Goal: Task Accomplishment & Management: Use online tool/utility

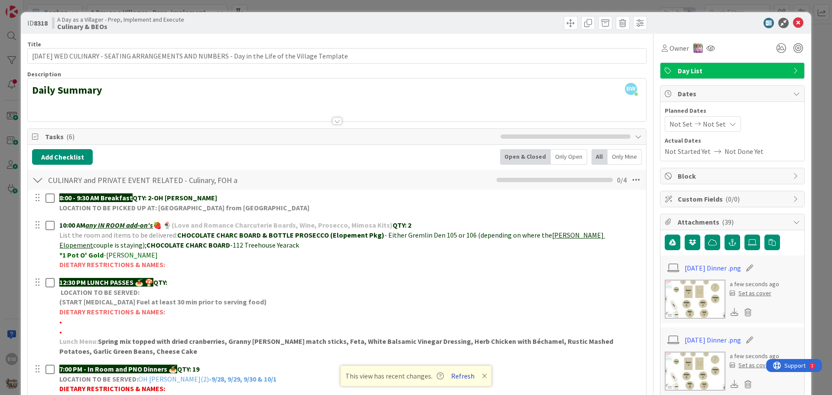
click at [462, 378] on button "Refresh" at bounding box center [462, 375] width 29 height 11
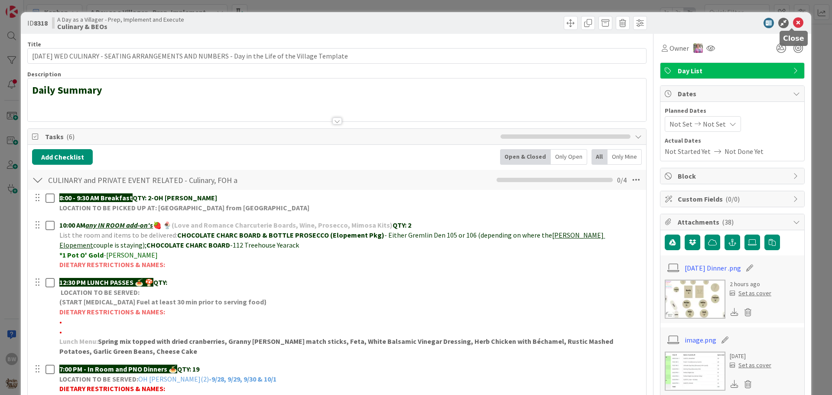
click at [794, 22] on icon at bounding box center [798, 23] width 10 height 10
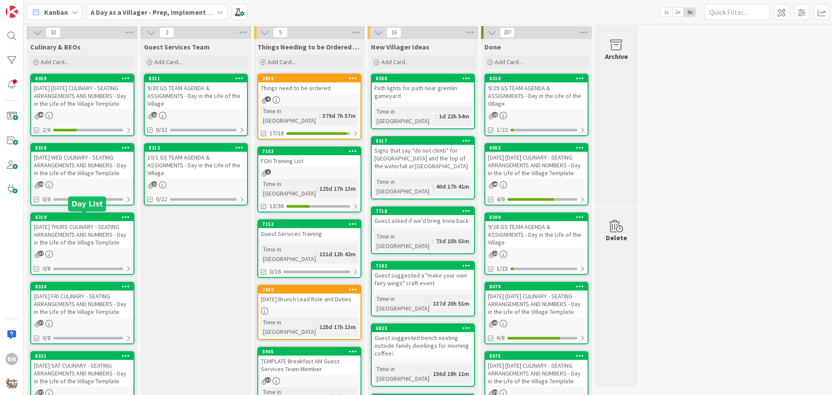
click at [67, 214] on div "8319" at bounding box center [84, 217] width 98 height 6
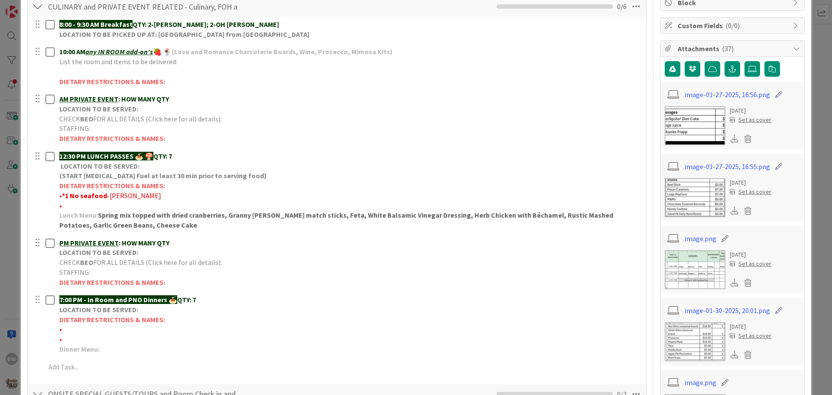
scroll to position [130, 0]
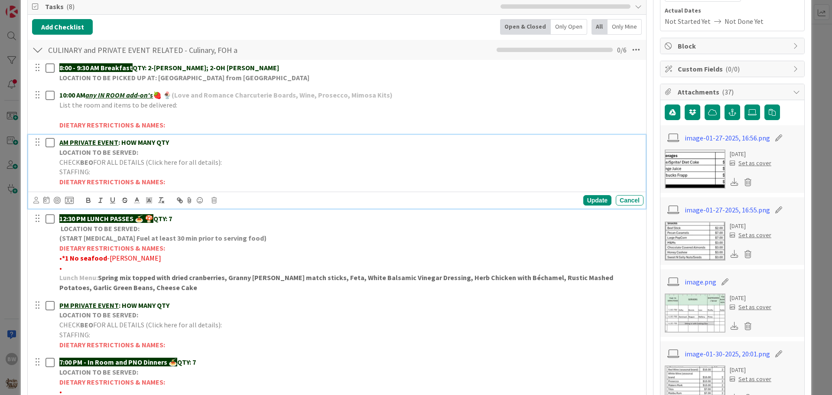
click at [104, 154] on strong "LOCATION TO BE SERVED:" at bounding box center [98, 152] width 79 height 9
click at [216, 200] on icon at bounding box center [213, 200] width 5 height 6
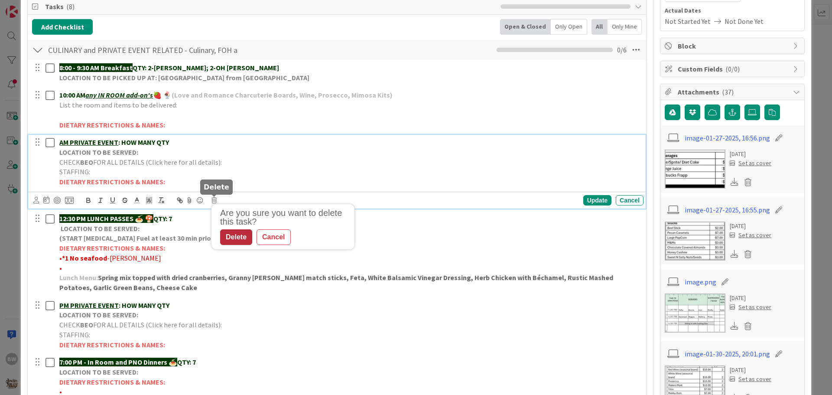
click at [239, 237] on div "Delete" at bounding box center [236, 237] width 32 height 16
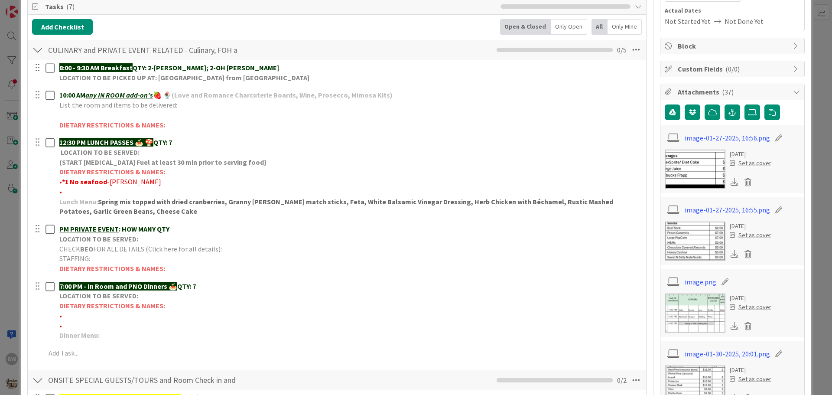
scroll to position [0, 0]
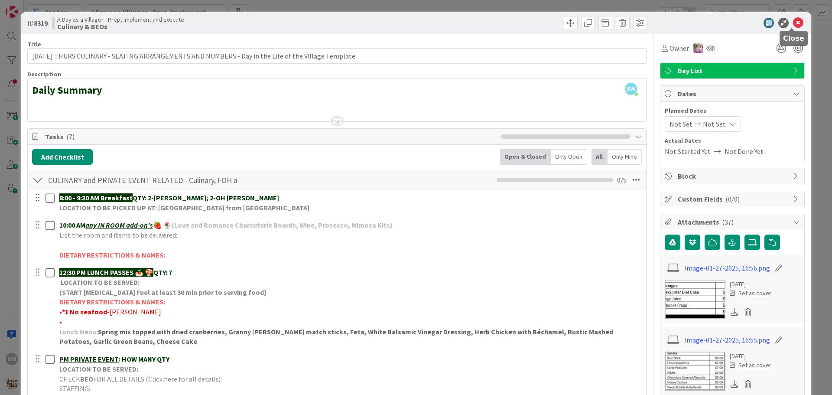
click at [793, 21] on icon at bounding box center [798, 23] width 10 height 10
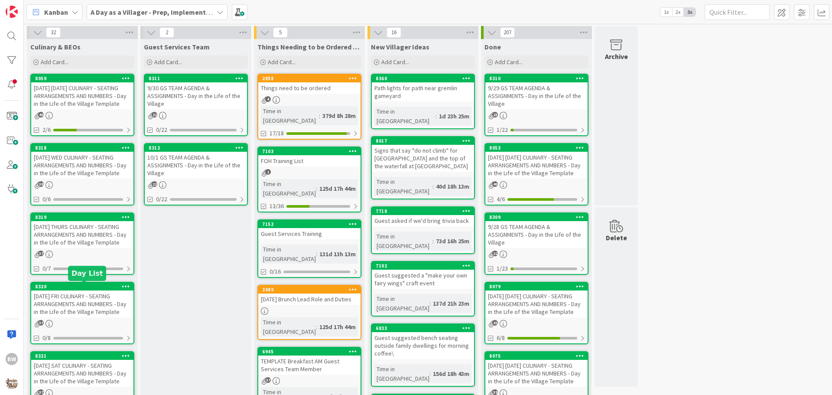
click at [68, 285] on div "8320" at bounding box center [84, 286] width 98 height 6
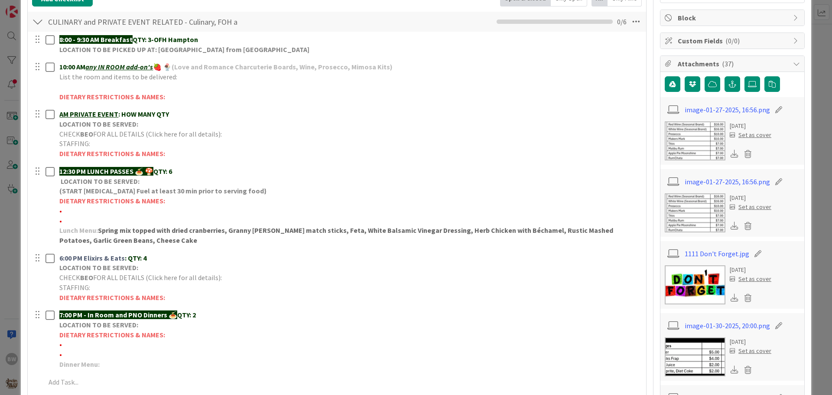
scroll to position [173, 0]
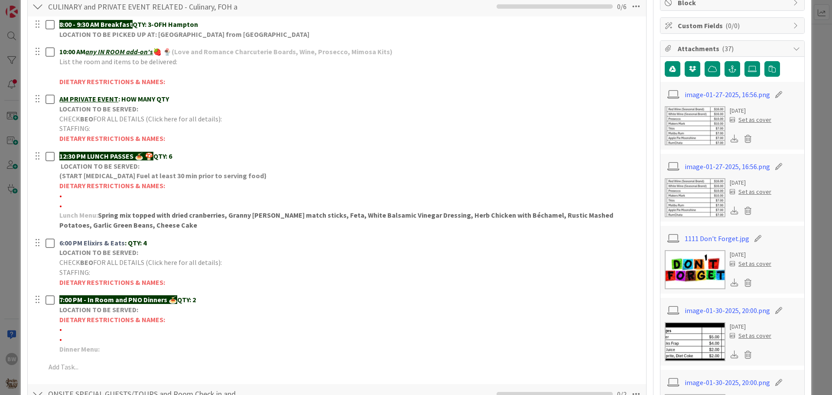
click at [36, 98] on div at bounding box center [37, 98] width 11 height 13
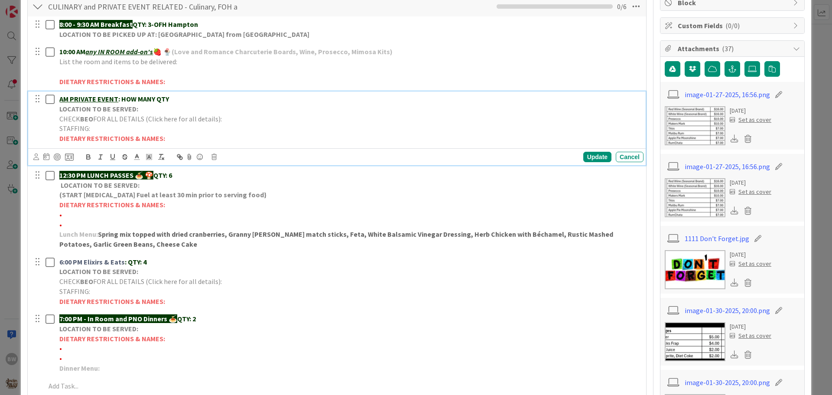
click at [103, 108] on strong "LOCATION TO BE SERVED:" at bounding box center [98, 108] width 79 height 9
drag, startPoint x: 36, startPoint y: 127, endPoint x: 257, endPoint y: 122, distance: 221.0
click at [257, 122] on p "CHECK BEO FOR ALL DETAILS (Click here for all details):" at bounding box center [349, 119] width 580 height 10
click at [35, 97] on div at bounding box center [37, 98] width 11 height 13
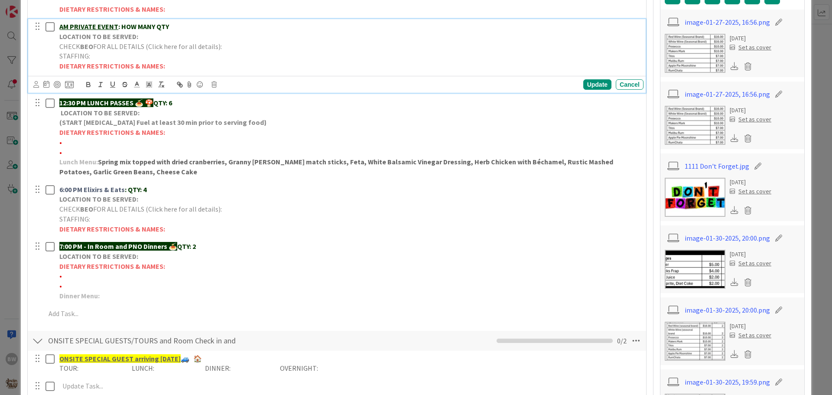
scroll to position [303, 0]
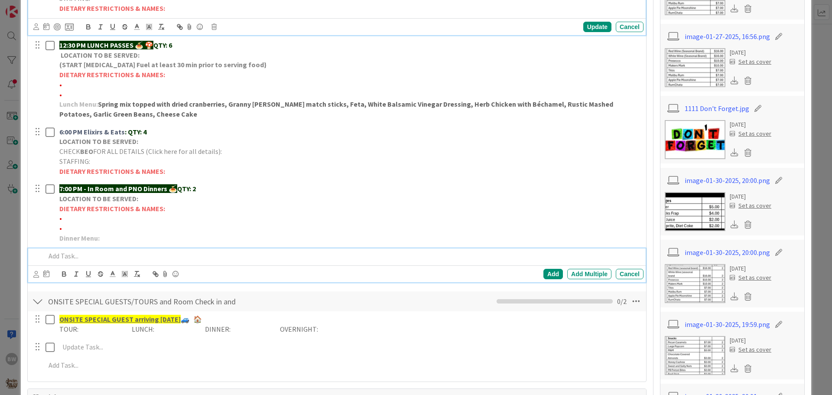
click at [53, 259] on p at bounding box center [342, 256] width 594 height 10
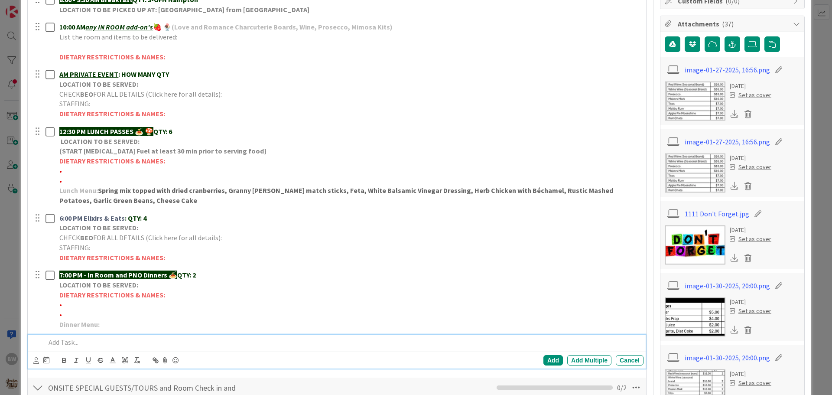
scroll to position [198, 0]
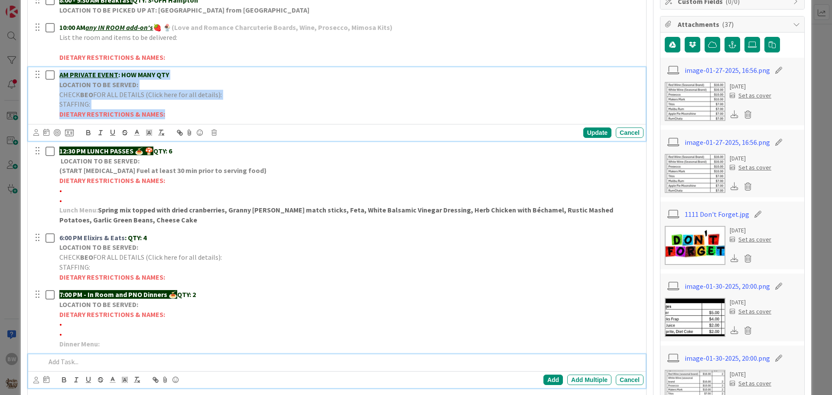
drag, startPoint x: 173, startPoint y: 117, endPoint x: 54, endPoint y: 71, distance: 127.1
click at [54, 71] on div "AM PRIVATE EVENT : HOW MANY QTY LOCATION TO BE SERVED: CHECK BEO FOR ALL DETAIL…" at bounding box center [338, 94] width 612 height 55
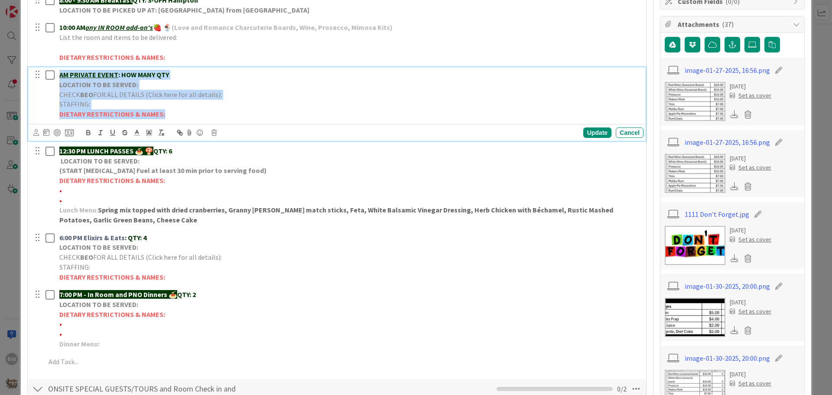
copy div "AM PRIVATE EVENT : HOW MANY QTY LOCATION TO BE SERVED: CHECK BEO FOR ALL DETAIL…"
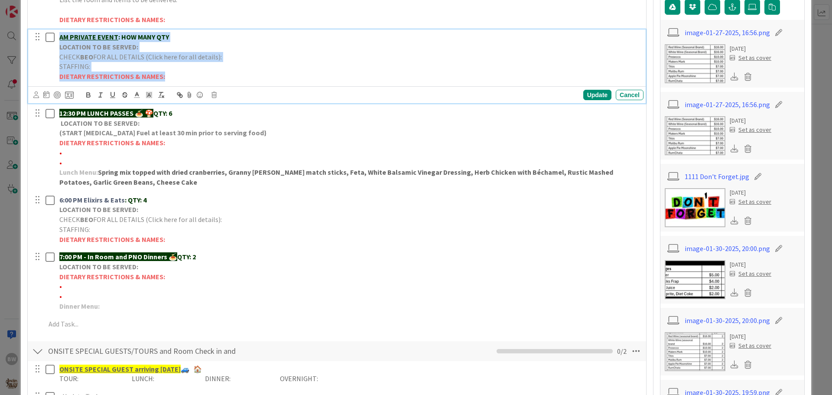
scroll to position [284, 0]
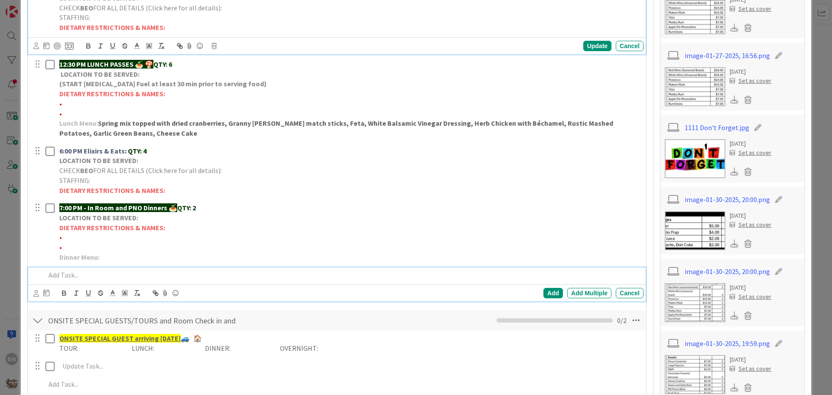
click at [51, 279] on p at bounding box center [342, 275] width 594 height 10
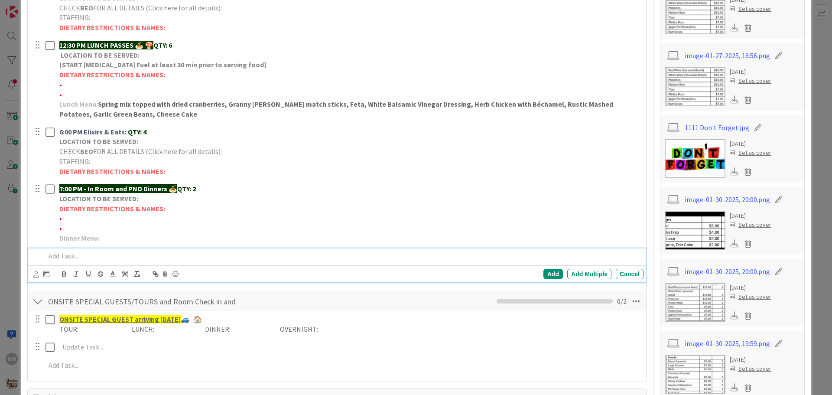
scroll to position [265, 0]
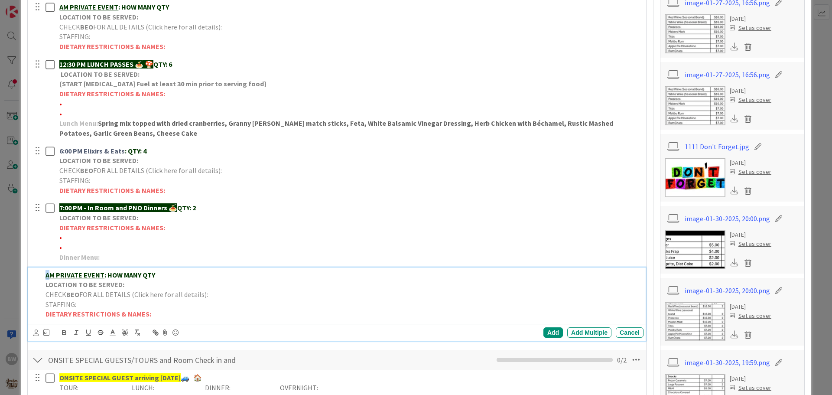
click at [46, 276] on u "AM PRIVATE EVENT" at bounding box center [74, 274] width 59 height 9
drag, startPoint x: 139, startPoint y: 275, endPoint x: 107, endPoint y: 272, distance: 31.3
click at [107, 272] on strong "PM PRIVATE EVENT : HOW MANY QTY" at bounding box center [100, 274] width 110 height 9
click at [118, 273] on strong "PM PRIVATE EVENT : QTY" at bounding box center [83, 274] width 76 height 9
click at [543, 331] on div "Add" at bounding box center [552, 332] width 19 height 10
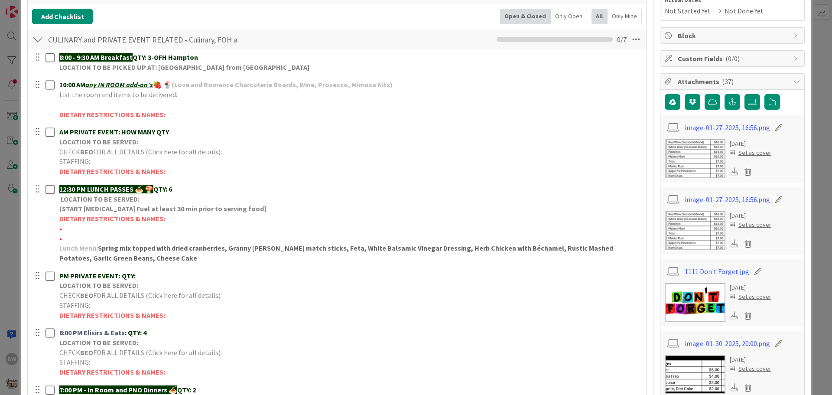
scroll to position [135, 0]
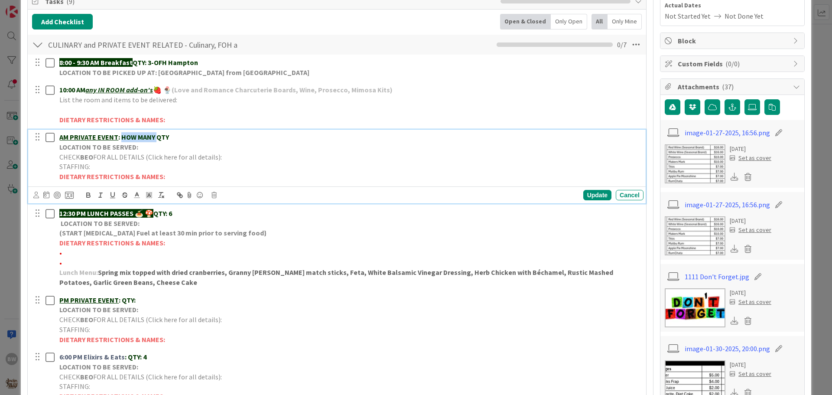
drag, startPoint x: 121, startPoint y: 135, endPoint x: 156, endPoint y: 136, distance: 35.1
click at [156, 136] on strong "AM PRIVATE EVENT : HOW MANY QTY" at bounding box center [114, 137] width 110 height 9
click at [132, 136] on strong "AM PRIVATE EVENT : QTY" at bounding box center [96, 137] width 75 height 9
click at [596, 192] on div "Update" at bounding box center [597, 195] width 28 height 10
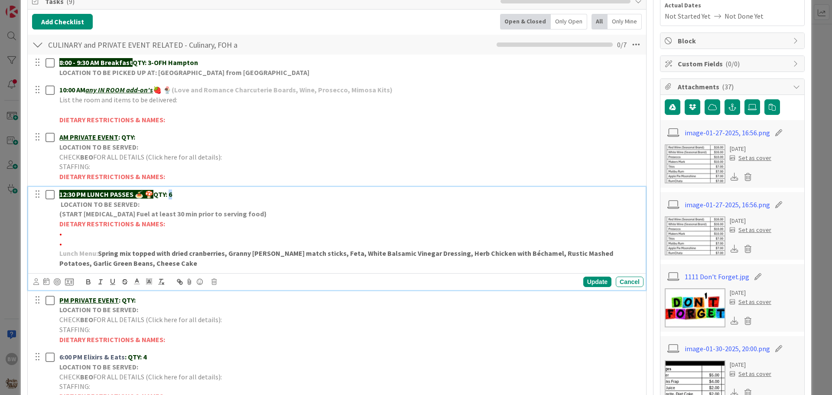
drag, startPoint x: 175, startPoint y: 194, endPoint x: 171, endPoint y: 194, distance: 4.4
click at [171, 194] on p "12:30 PM LUNCH PASSES 🍝 🍄 QTY: 6" at bounding box center [349, 194] width 580 height 10
click at [583, 282] on div "Update" at bounding box center [597, 281] width 28 height 10
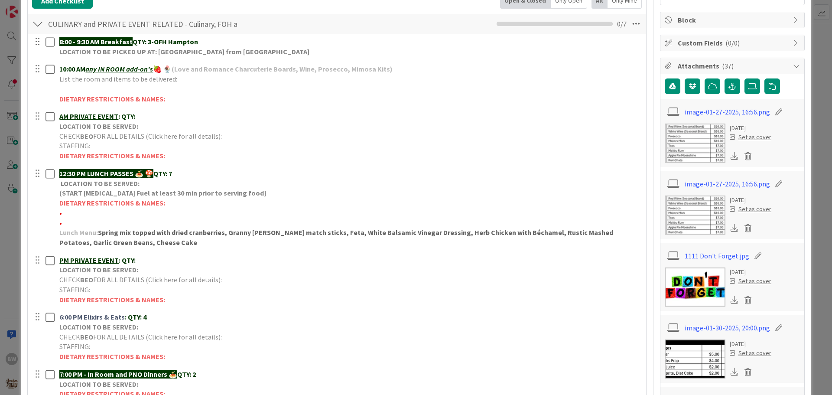
scroll to position [222, 0]
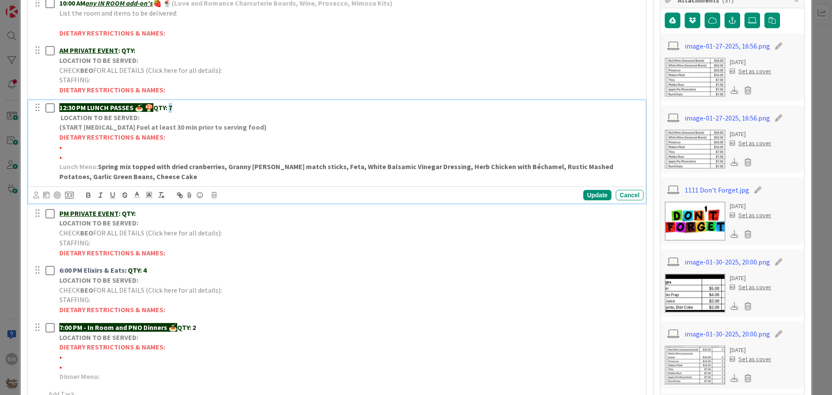
drag, startPoint x: 176, startPoint y: 106, endPoint x: 172, endPoint y: 106, distance: 4.4
click at [172, 106] on p "12:30 PM LUNCH PASSES 🍝 🍄 QTY: 7" at bounding box center [349, 108] width 580 height 10
click at [588, 192] on div "Update" at bounding box center [597, 195] width 28 height 10
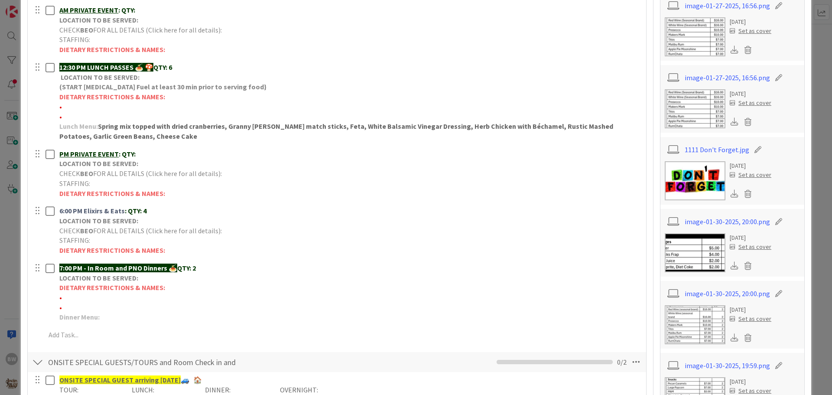
scroll to position [265, 0]
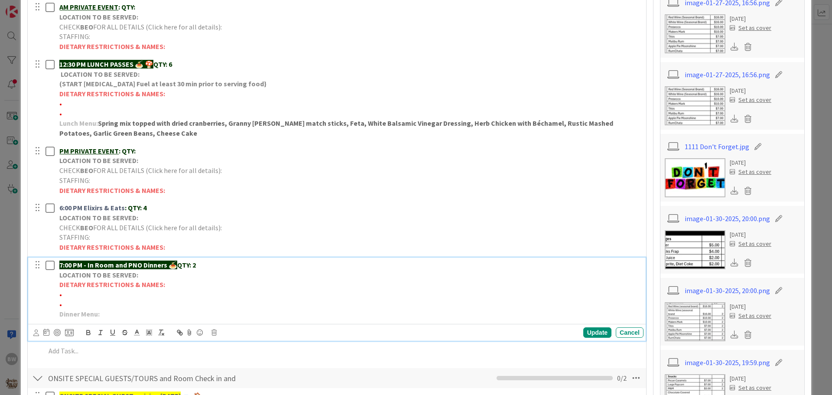
drag, startPoint x: 166, startPoint y: 284, endPoint x: 182, endPoint y: 285, distance: 15.6
click at [182, 285] on p "DIETARY RESTRICTIONS & NAMES:" at bounding box center [349, 284] width 580 height 10
drag, startPoint x: 55, startPoint y: 306, endPoint x: 56, endPoint y: 285, distance: 20.4
click at [56, 285] on div "7:00 PM - In Room and PNO Dinners 🍝 QTY: 2 LOCATION TO BE SERVED: DIETARY RESTR…" at bounding box center [349, 289] width 587 height 64
copy div "DIETARY RESTRICTIONS & NAMES: • •"
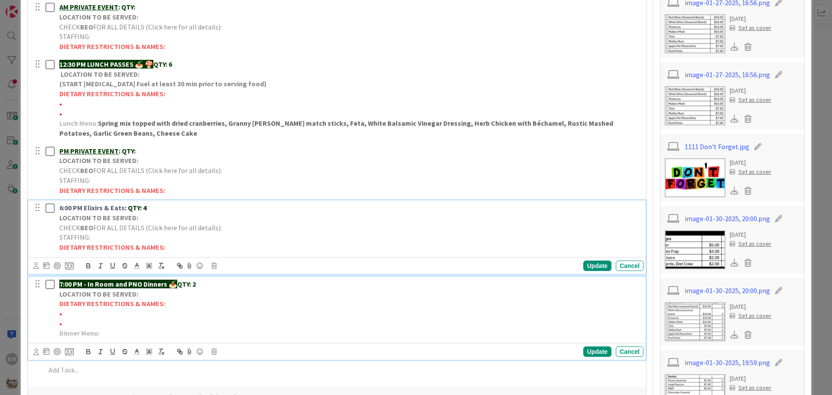
click at [168, 250] on p "DIETARY RESTRICTIONS & NAMES:" at bounding box center [349, 247] width 580 height 10
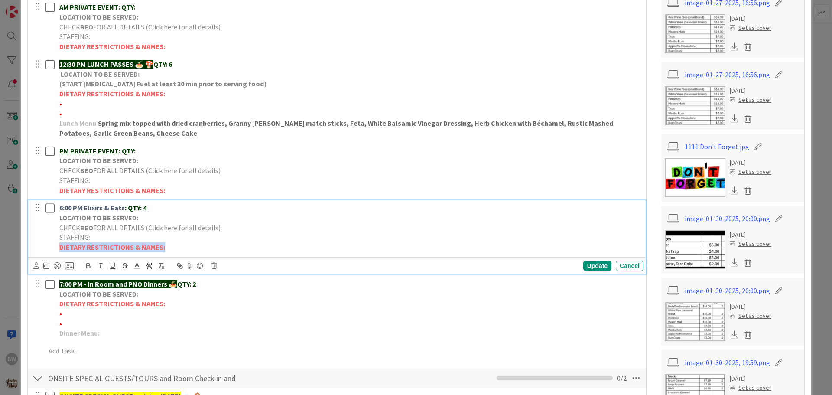
drag, startPoint x: 168, startPoint y: 247, endPoint x: 60, endPoint y: 250, distance: 107.9
click at [60, 250] on p "DIETARY RESTRICTIONS & NAMES:" at bounding box center [349, 247] width 580 height 10
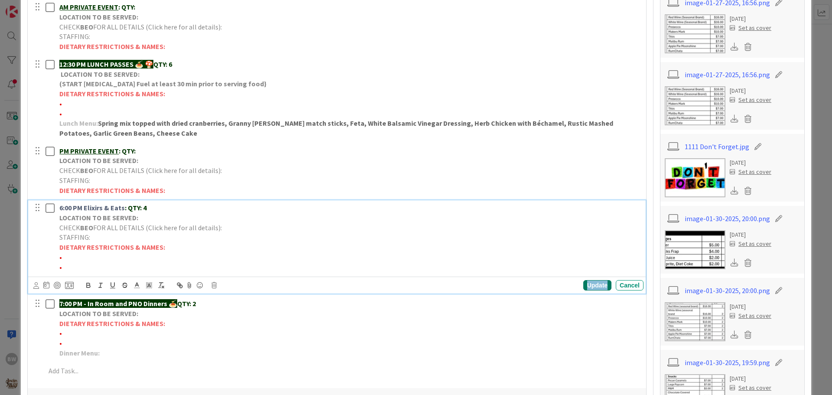
click at [584, 285] on div "Update" at bounding box center [597, 285] width 28 height 10
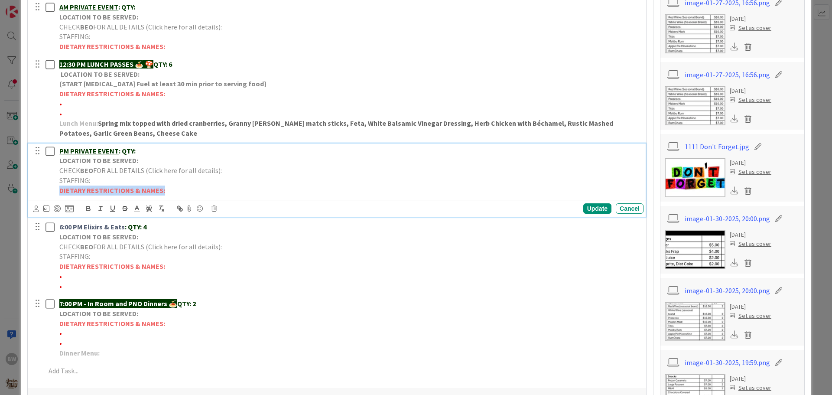
drag, startPoint x: 164, startPoint y: 188, endPoint x: 58, endPoint y: 190, distance: 106.1
click at [58, 190] on div "PM PRIVATE EVENT : QTY: LOCATION TO BE SERVED: CHECK BEO FOR ALL DETAILS (Click…" at bounding box center [349, 170] width 587 height 55
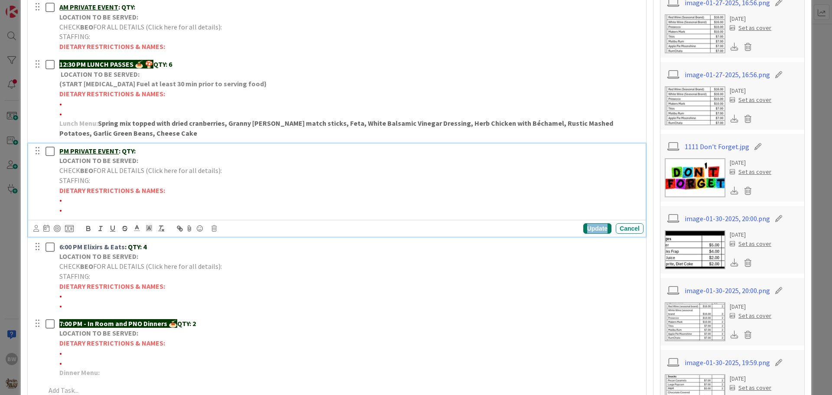
click at [584, 229] on div "Update" at bounding box center [597, 228] width 28 height 10
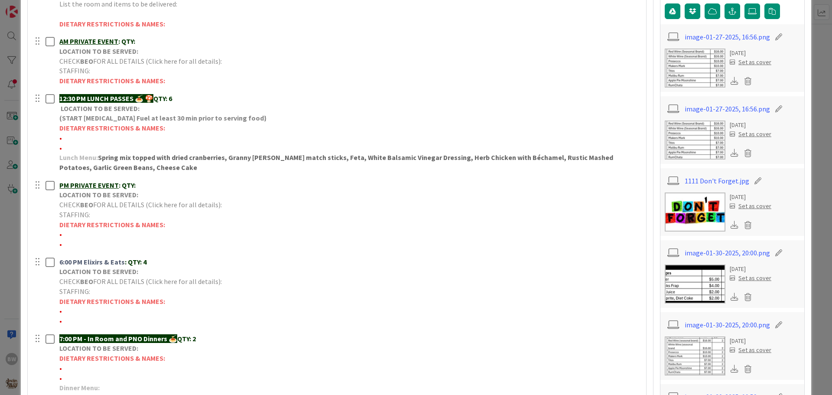
scroll to position [178, 0]
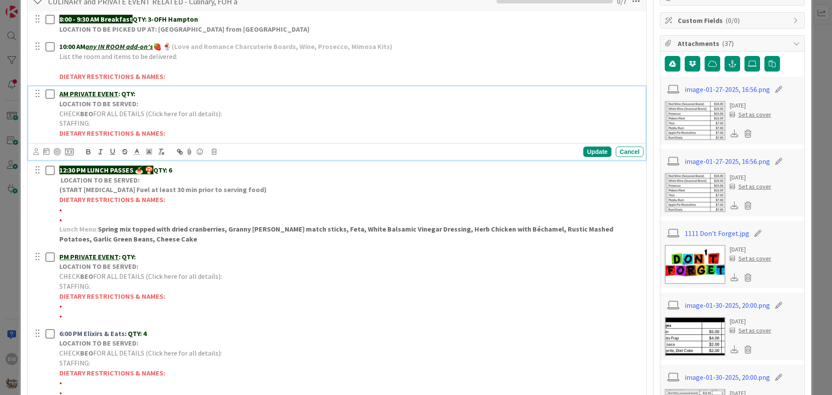
drag, startPoint x: 163, startPoint y: 132, endPoint x: 188, endPoint y: 128, distance: 25.8
click at [188, 128] on p "DIETARY RESTRICTIONS & NAMES:" at bounding box center [349, 133] width 580 height 10
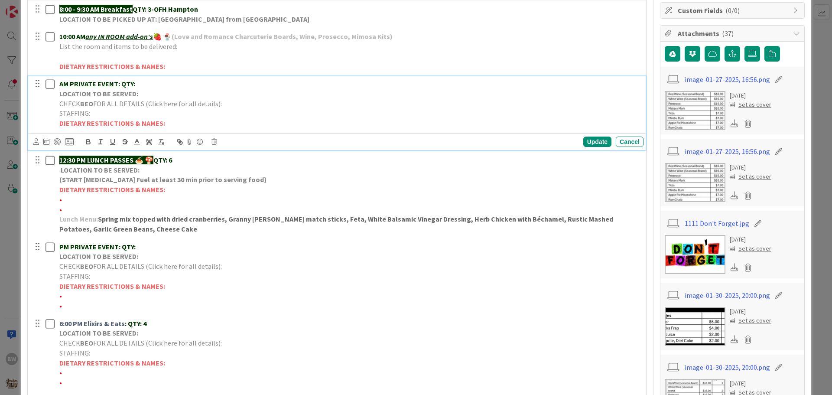
scroll to position [173, 0]
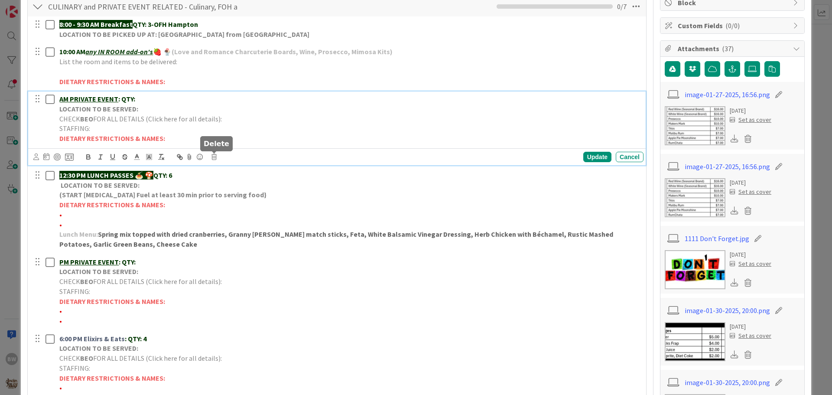
click at [213, 155] on icon at bounding box center [213, 157] width 5 height 6
click at [228, 195] on div "Delete" at bounding box center [236, 194] width 32 height 16
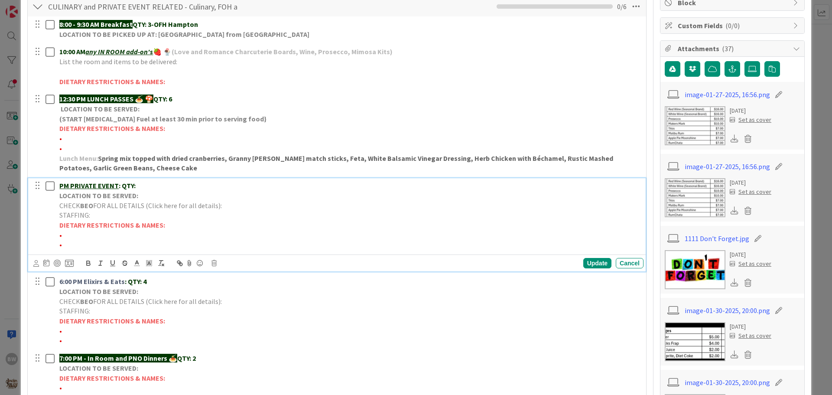
click at [61, 233] on span "•" at bounding box center [60, 234] width 3 height 9
click at [107, 234] on p "•*1 Vegetarian-" at bounding box center [349, 235] width 580 height 10
drag, startPoint x: 100, startPoint y: 235, endPoint x: 62, endPoint y: 237, distance: 37.7
click at [62, 237] on span "•*1 Vegetarian-KAWALEK (HERMAN-PIMENTAL WEDDING)" at bounding box center [151, 234] width 185 height 9
click at [87, 263] on icon "button" at bounding box center [88, 262] width 3 height 2
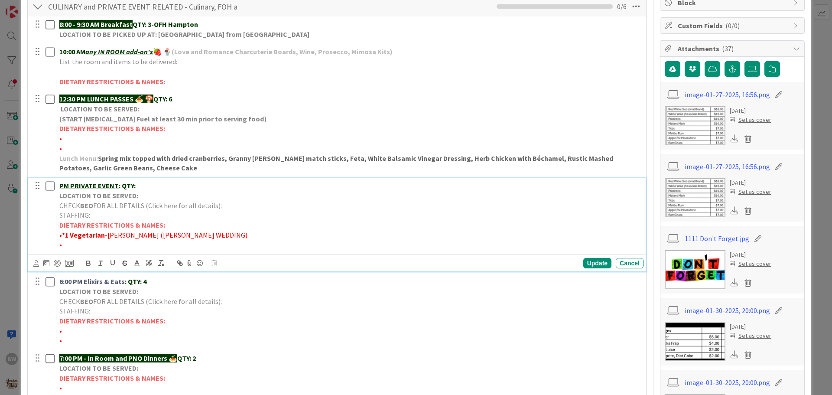
click at [254, 220] on p "DIETARY RESTRICTIONS & NAMES:" at bounding box center [349, 225] width 580 height 10
drag, startPoint x: 136, startPoint y: 233, endPoint x: 223, endPoint y: 232, distance: 87.1
click at [223, 232] on span "-KAWALEK (HERMAN-PIMENTAL WEDDING)" at bounding box center [176, 234] width 143 height 9
click at [180, 263] on icon "button" at bounding box center [180, 264] width 3 height 3
paste input "https://portal.tripleseat.com/doc/80a6d6cfb05a4aa37f6ad320698090931673224f/1939…"
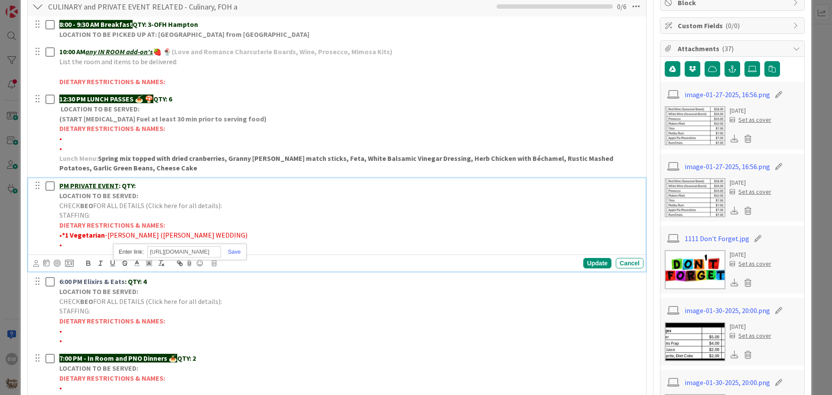
scroll to position [0, 152]
type input "https://portal.tripleseat.com/doc/80a6d6cfb05a4aa37f6ad320698090931673224f/1939…"
click at [236, 250] on link at bounding box center [231, 251] width 20 height 6
click at [292, 217] on p "STAFFING:" at bounding box center [349, 215] width 580 height 10
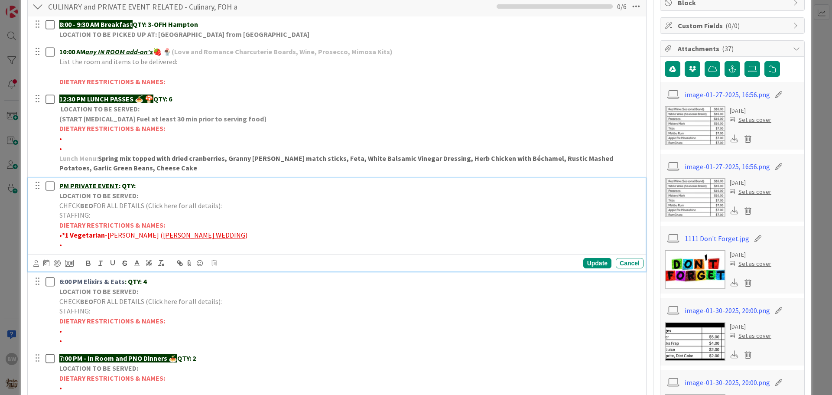
drag, startPoint x: 224, startPoint y: 233, endPoint x: 137, endPoint y: 232, distance: 86.6
click at [137, 232] on p "• *1 Vegetarian -KAWALEK ( HERMAN-PIMENTAL WEDDING )" at bounding box center [349, 235] width 580 height 10
click at [138, 263] on polyline at bounding box center [137, 261] width 3 height 3
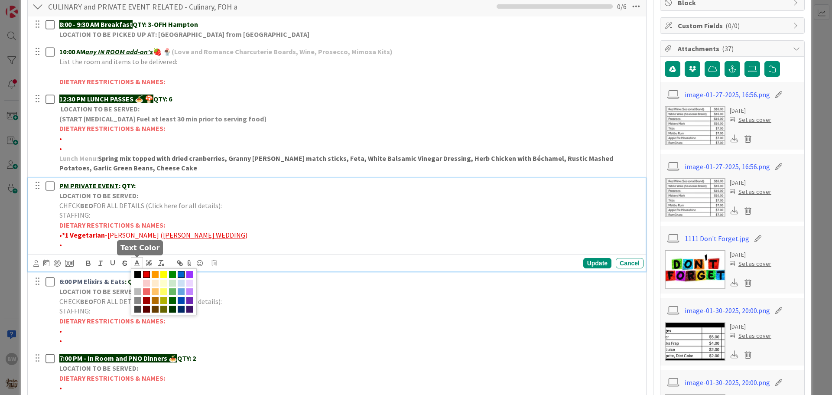
click at [181, 274] on span at bounding box center [181, 274] width 7 height 7
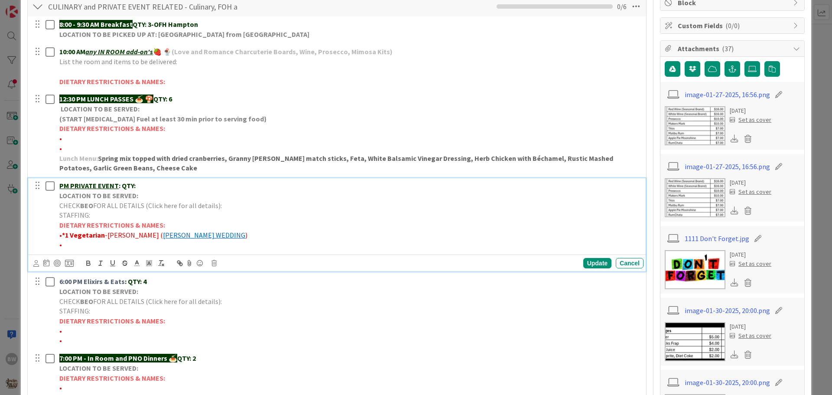
click at [274, 240] on p "•" at bounding box center [349, 245] width 580 height 10
click at [589, 263] on div "Update" at bounding box center [597, 263] width 28 height 10
click at [85, 187] on u "PM PRIVATE EVENT" at bounding box center [88, 185] width 59 height 9
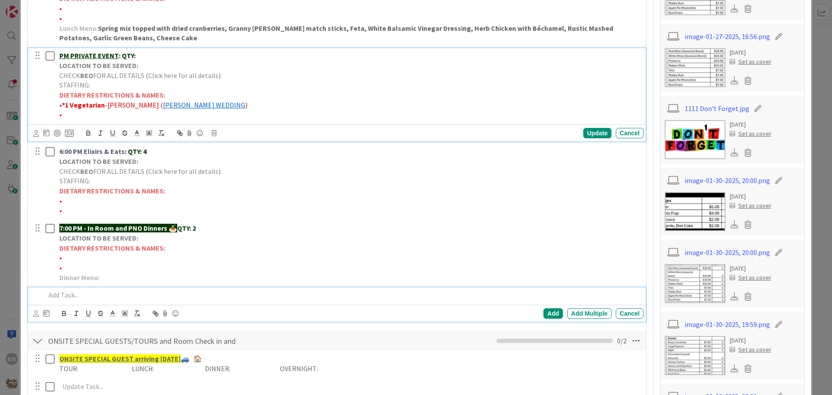
click at [60, 295] on p at bounding box center [342, 295] width 594 height 10
click at [96, 91] on div "PM PRIVATE EVENT : QTY: LOCATION TO BE SERVED: CHECK BEO FOR ALL DETAILS (Click…" at bounding box center [349, 85] width 587 height 74
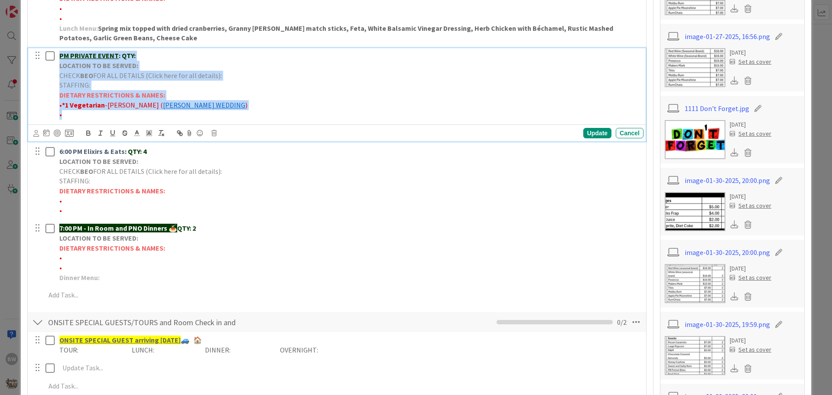
drag, startPoint x: 73, startPoint y: 115, endPoint x: 56, endPoint y: 58, distance: 58.8
click at [56, 58] on div "PM PRIVATE EVENT : QTY: LOCATION TO BE SERVED: CHECK BEO FOR ALL DETAILS (Click…" at bounding box center [349, 85] width 587 height 74
copy div "PM PRIVATE EVENT : QTY: LOCATION TO BE SERVED: CHECK BEO FOR ALL DETAILS (Click…"
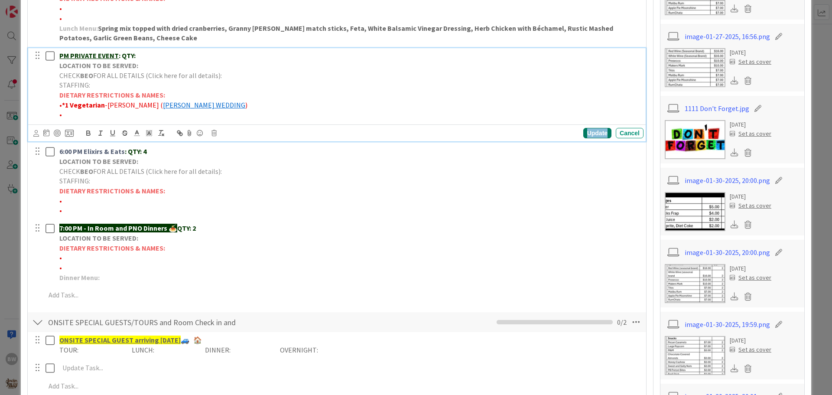
click at [590, 133] on div "Update" at bounding box center [597, 133] width 28 height 10
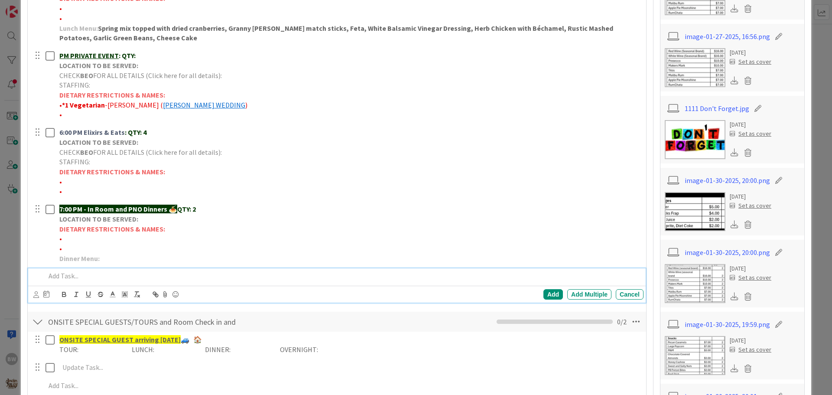
click at [65, 276] on p at bounding box center [342, 276] width 594 height 10
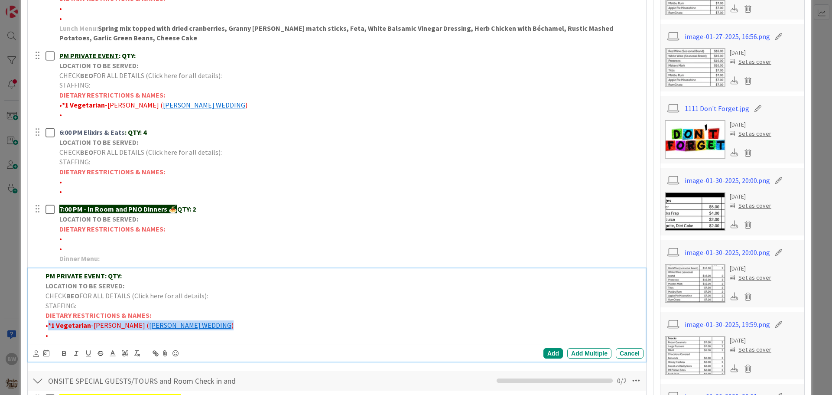
drag, startPoint x: 211, startPoint y: 324, endPoint x: 48, endPoint y: 324, distance: 162.4
click at [48, 324] on p "• *1 Vegetarian -KAWALEK ( HERMAN-PIMENTAL WEDDING )" at bounding box center [342, 325] width 594 height 10
click at [545, 350] on div "Add" at bounding box center [552, 353] width 19 height 10
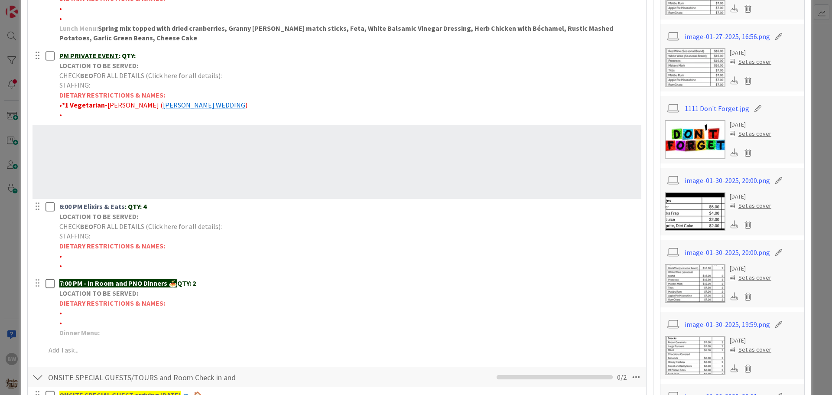
drag, startPoint x: 34, startPoint y: 211, endPoint x: 35, endPoint y: 203, distance: 7.9
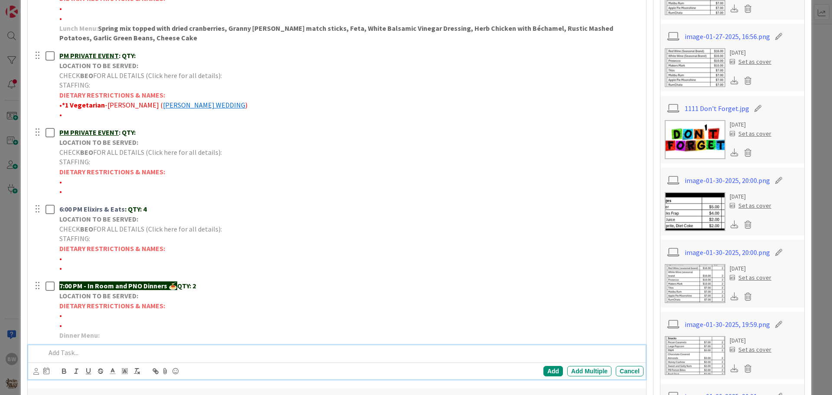
drag, startPoint x: 395, startPoint y: 346, endPoint x: 389, endPoint y: 350, distance: 6.8
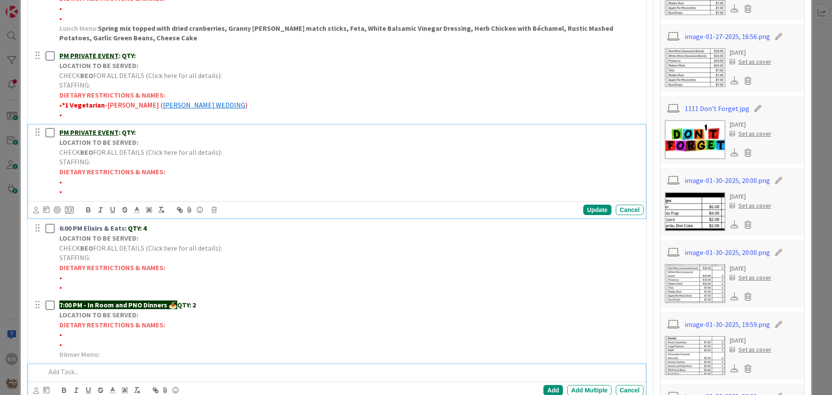
scroll to position [322, 0]
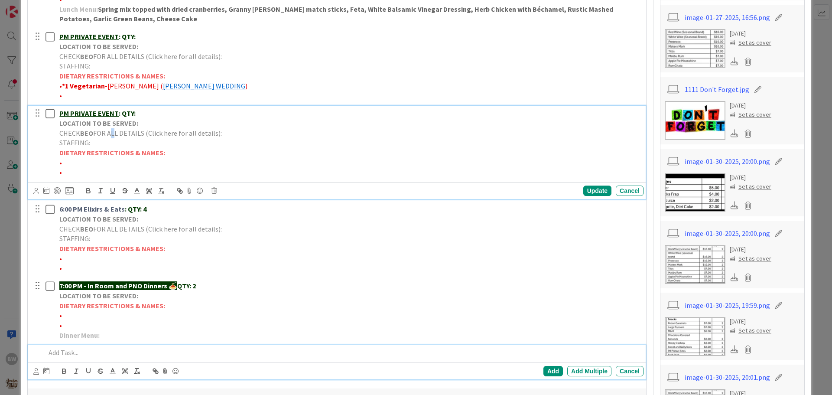
click at [112, 130] on div "PM PRIVATE EVENT : QTY: LOCATION TO BE SERVED: CHECK BEO FOR ALL DETAILS (Click…" at bounding box center [349, 143] width 587 height 74
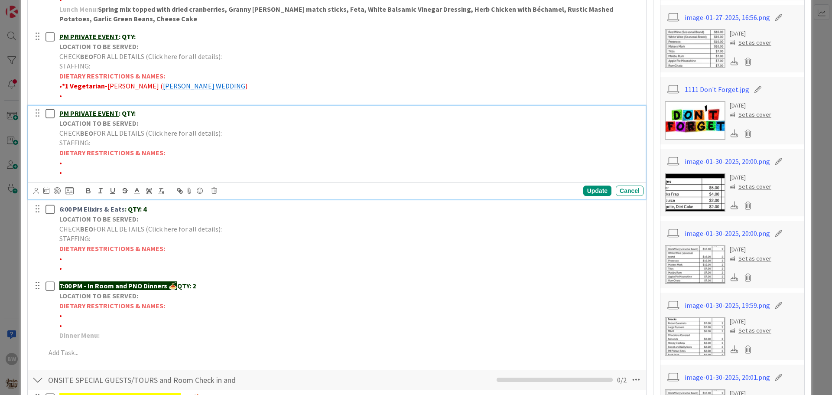
click at [116, 112] on u "PM PRIVATE EVENT" at bounding box center [88, 113] width 59 height 9
drag, startPoint x: 116, startPoint y: 112, endPoint x: 105, endPoint y: 113, distance: 10.5
click at [105, 113] on u "PM PRIVATE EVENT" at bounding box center [88, 113] width 59 height 9
click at [60, 113] on u "PM PRIVATE EVENT" at bounding box center [88, 113] width 59 height 9
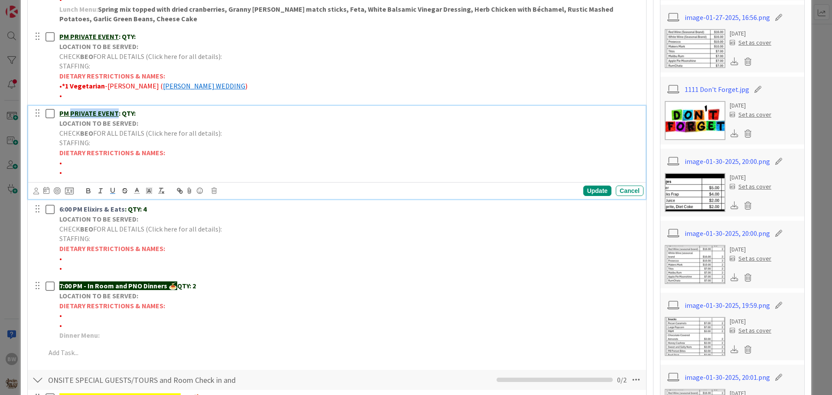
drag, startPoint x: 71, startPoint y: 112, endPoint x: 116, endPoint y: 111, distance: 44.2
click at [116, 111] on u "PM PRIVATE EVENT" at bounding box center [88, 113] width 59 height 9
click at [591, 188] on div "Update" at bounding box center [597, 190] width 28 height 10
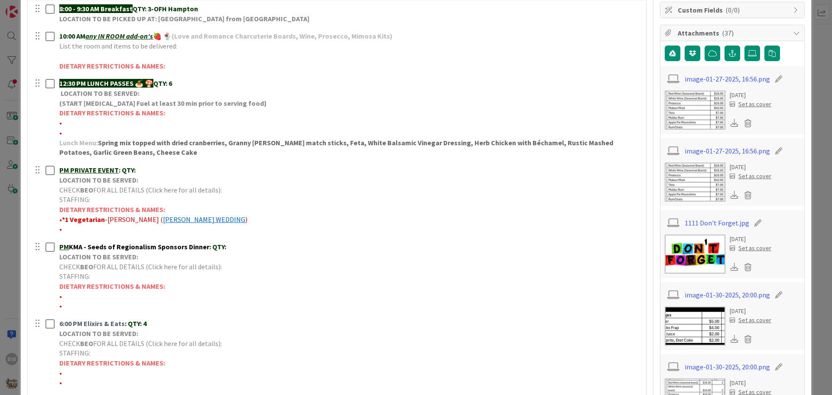
scroll to position [149, 0]
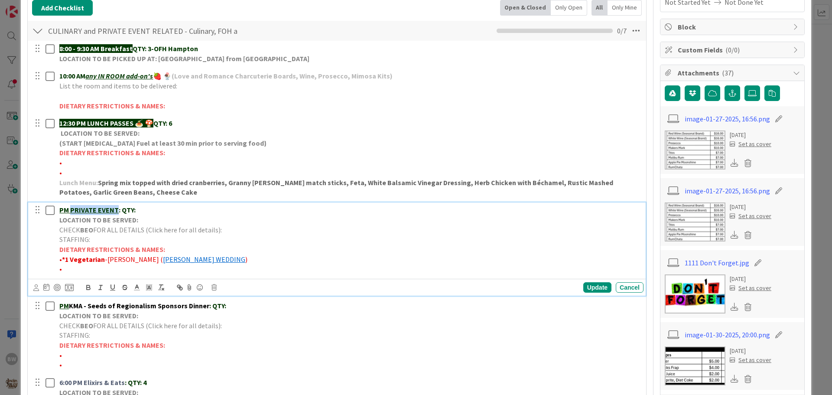
drag, startPoint x: 71, startPoint y: 209, endPoint x: 117, endPoint y: 207, distance: 46.0
click at [117, 207] on strong "PM PRIVATE EVENT : QTY:" at bounding box center [97, 209] width 76 height 9
drag, startPoint x: 71, startPoint y: 208, endPoint x: 172, endPoint y: 209, distance: 101.4
click at [172, 209] on p "PM Herman-Pimental Rehearsal Dinner : QTY:" at bounding box center [349, 210] width 580 height 10
click at [88, 286] on icon "button" at bounding box center [88, 287] width 8 height 8
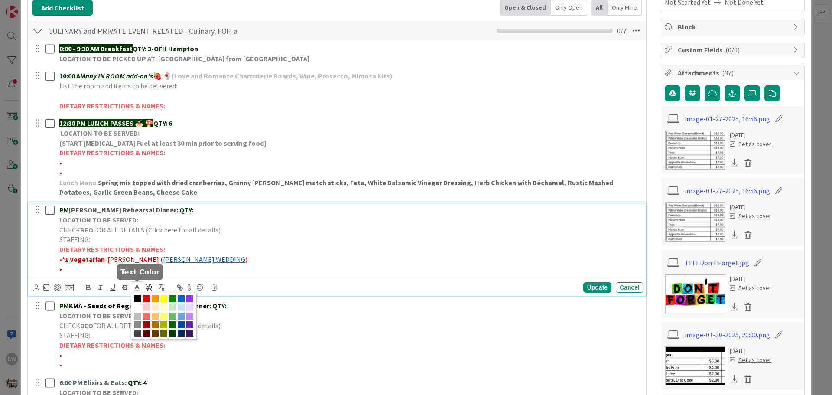
click at [134, 285] on icon at bounding box center [137, 287] width 8 height 8
click at [136, 298] on span at bounding box center [137, 298] width 7 height 7
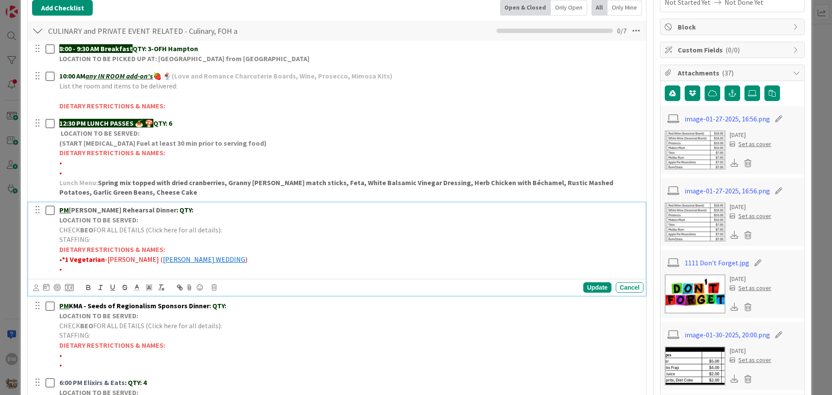
click at [309, 246] on p "DIETARY RESTRICTIONS & NAMES:" at bounding box center [349, 249] width 580 height 10
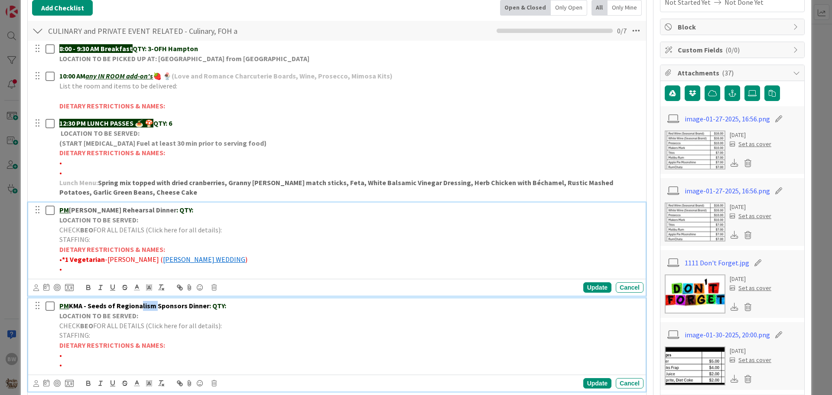
drag, startPoint x: 155, startPoint y: 305, endPoint x: 141, endPoint y: 305, distance: 13.5
click at [141, 305] on strong "KMA - Seeds of Regionalism Sponsors Dinner" at bounding box center [139, 305] width 140 height 9
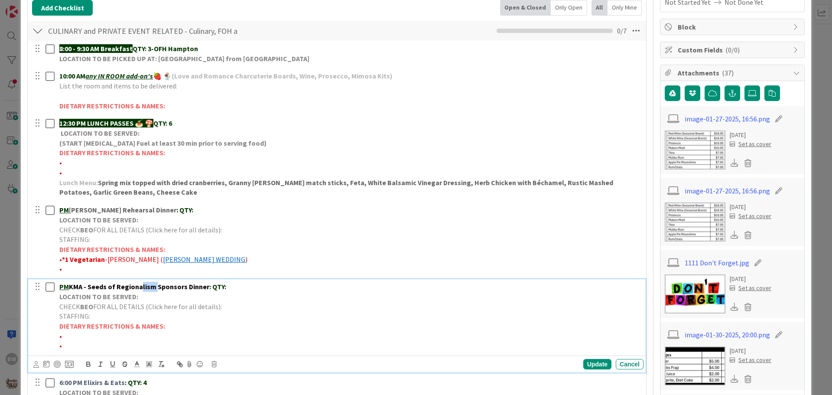
scroll to position [130, 0]
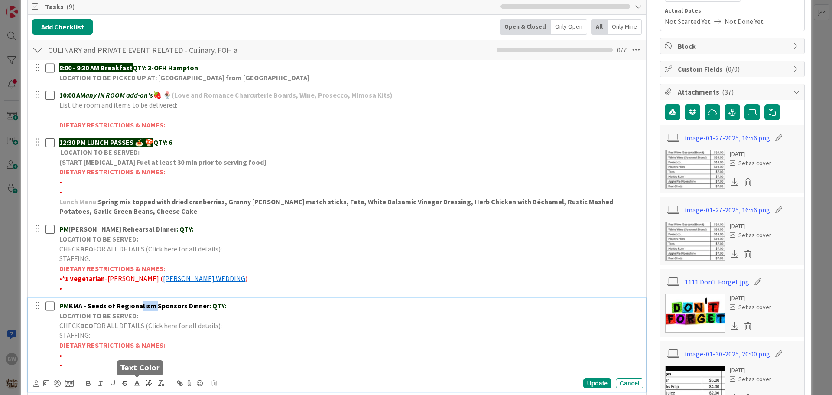
click at [136, 380] on icon at bounding box center [137, 383] width 8 height 8
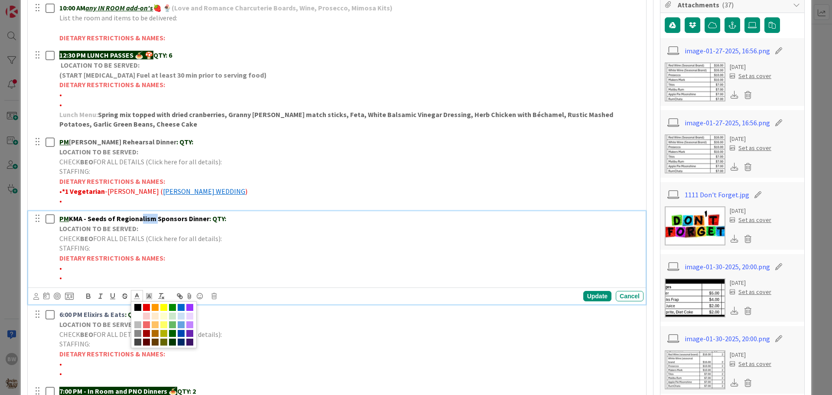
scroll to position [217, 0]
click at [273, 259] on p "DIETARY RESTRICTIONS & NAMES:" at bounding box center [349, 258] width 580 height 10
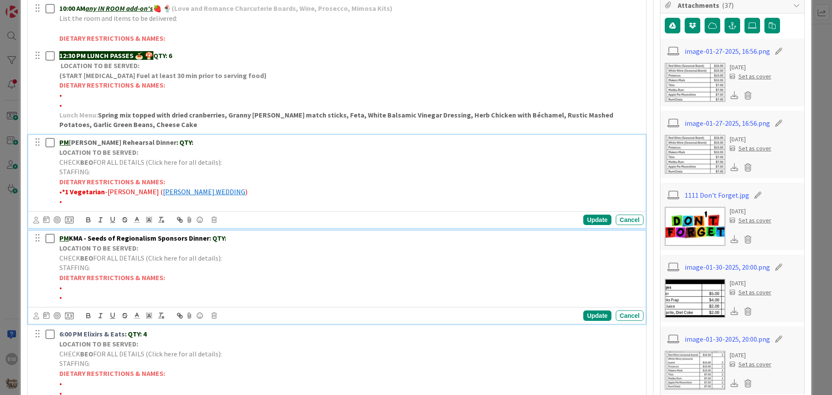
scroll to position [236, 0]
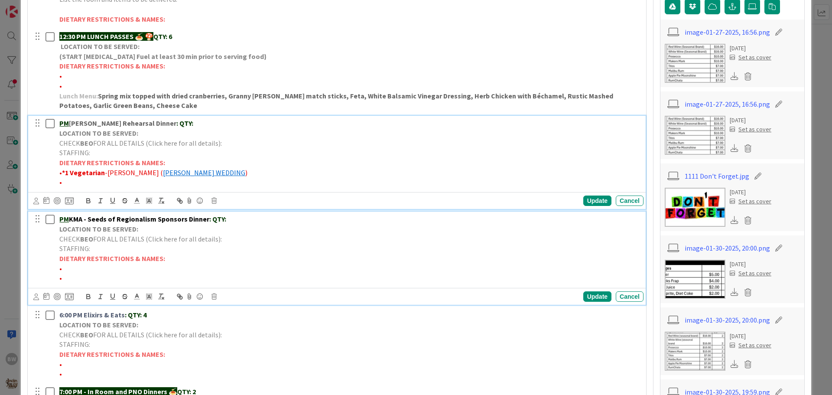
drag, startPoint x: 178, startPoint y: 142, endPoint x: 166, endPoint y: 143, distance: 11.7
click at [166, 143] on div "PM Herman-Pimental Rehearsal Dinner : QTY: LOCATION TO BE SERVED: CHECK BEO FOR…" at bounding box center [349, 153] width 587 height 74
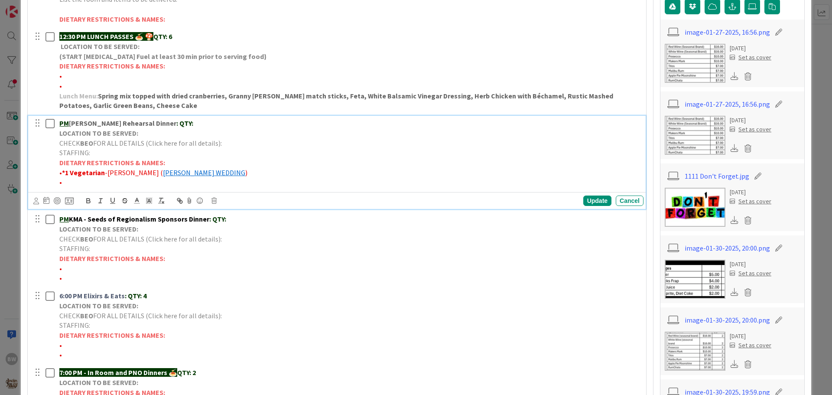
drag, startPoint x: 178, startPoint y: 124, endPoint x: 71, endPoint y: 121, distance: 107.5
click at [71, 121] on p "PM Herman-Pimental Rehearsal Dinner : QTY:" at bounding box center [349, 123] width 580 height 10
click at [112, 199] on icon "button" at bounding box center [113, 201] width 8 height 8
click at [280, 154] on p "STAFFING:" at bounding box center [349, 153] width 580 height 10
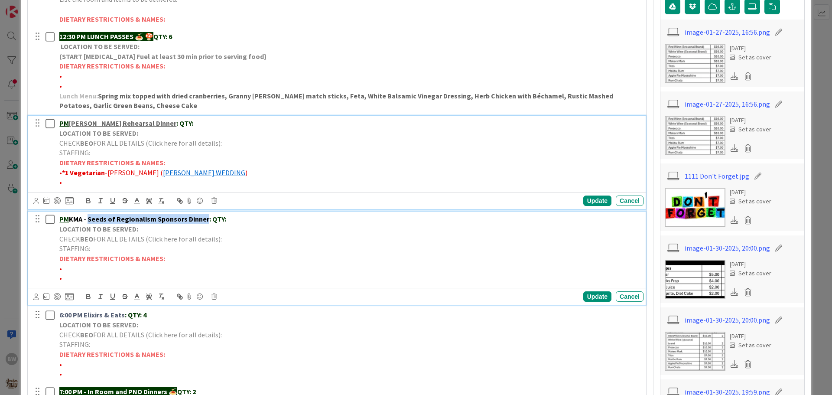
drag, startPoint x: 91, startPoint y: 217, endPoint x: 204, endPoint y: 219, distance: 113.9
click at [204, 219] on strong "KMA - Seeds of Regionalism Sponsors Dinner" at bounding box center [139, 218] width 140 height 9
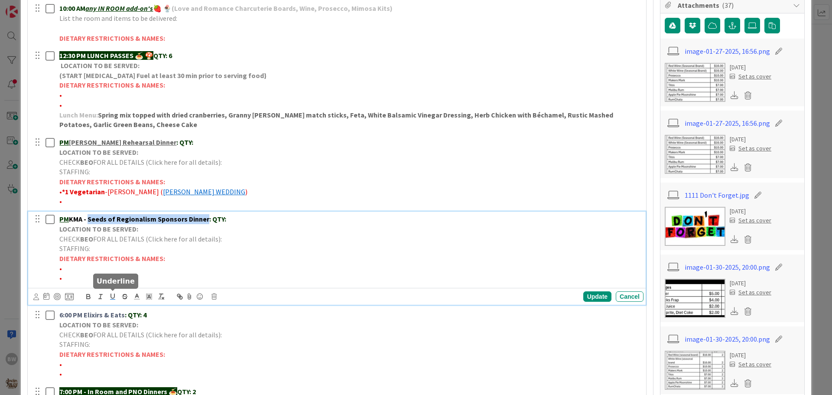
click at [112, 296] on icon "button" at bounding box center [113, 296] width 8 height 8
click at [277, 232] on p "LOCATION TO BE SERVED:" at bounding box center [349, 229] width 580 height 10
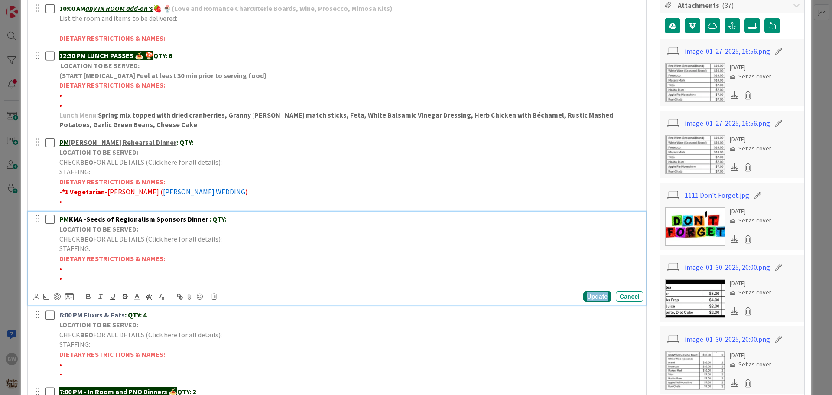
click at [593, 294] on div "Update" at bounding box center [597, 296] width 28 height 10
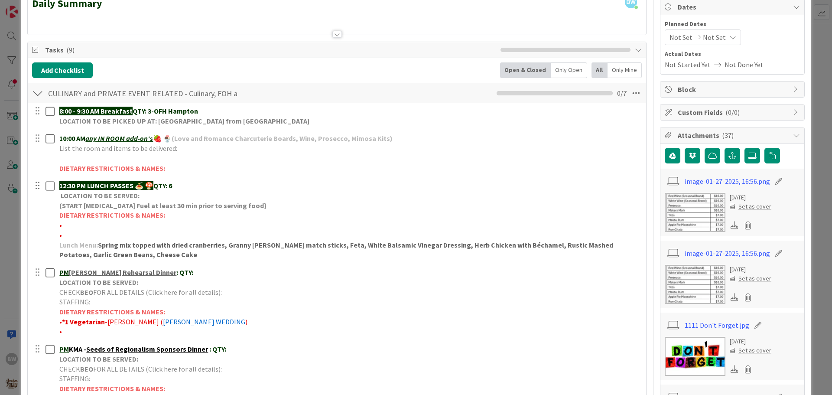
scroll to position [0, 0]
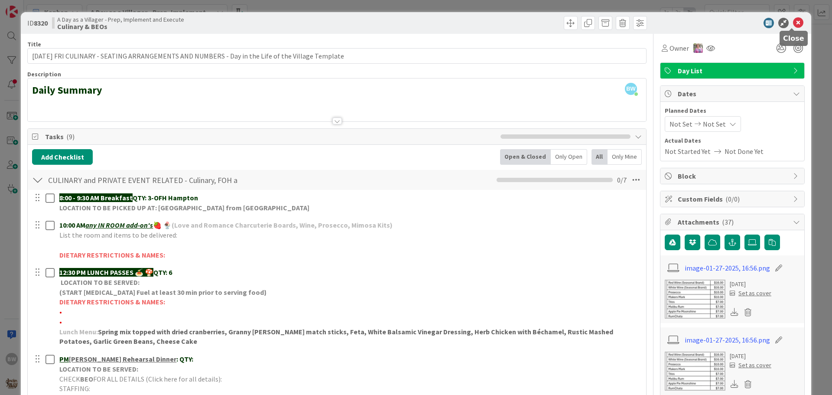
drag, startPoint x: 792, startPoint y: 21, endPoint x: 782, endPoint y: 33, distance: 15.7
click at [793, 22] on icon at bounding box center [798, 23] width 10 height 10
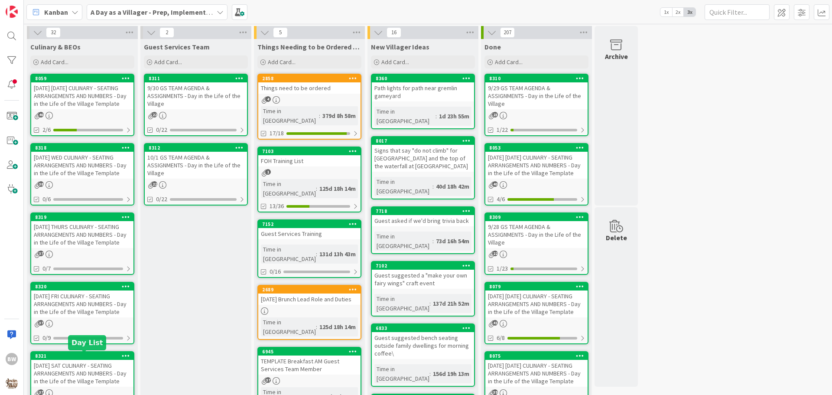
click at [76, 353] on div "8321" at bounding box center [84, 356] width 98 height 6
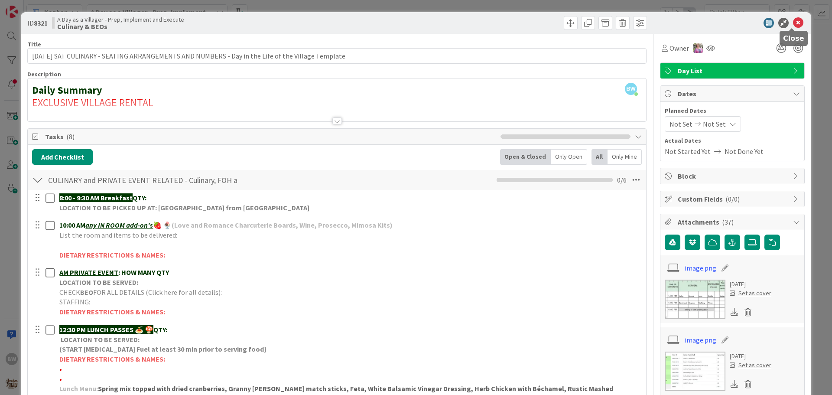
click at [793, 22] on icon at bounding box center [798, 23] width 10 height 10
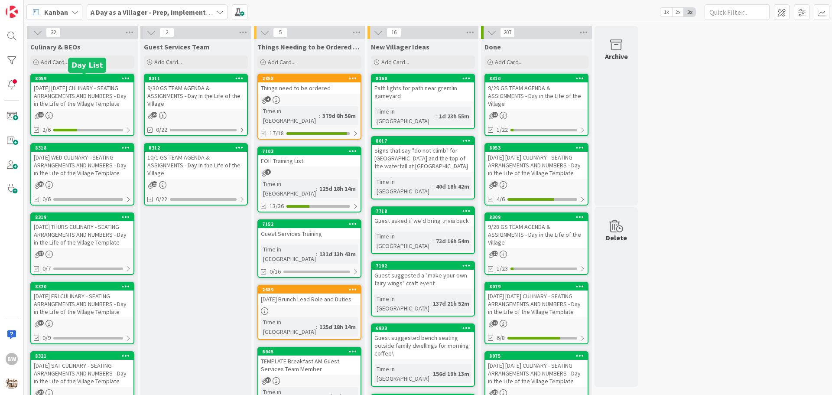
click at [85, 78] on div "8059" at bounding box center [84, 78] width 98 height 6
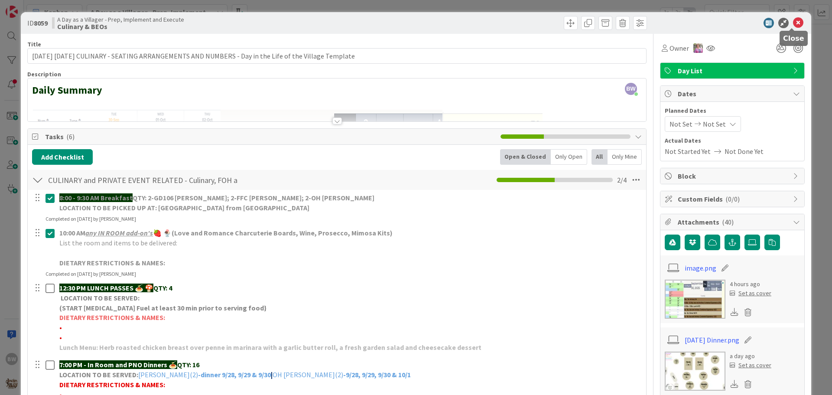
click at [793, 23] on icon at bounding box center [798, 23] width 10 height 10
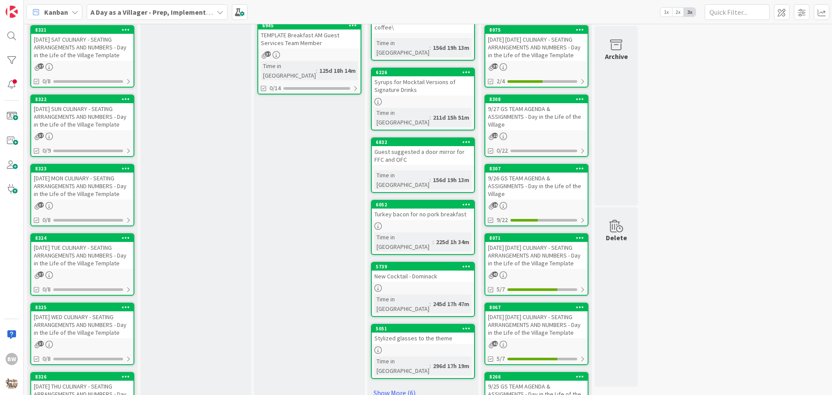
scroll to position [413, 0]
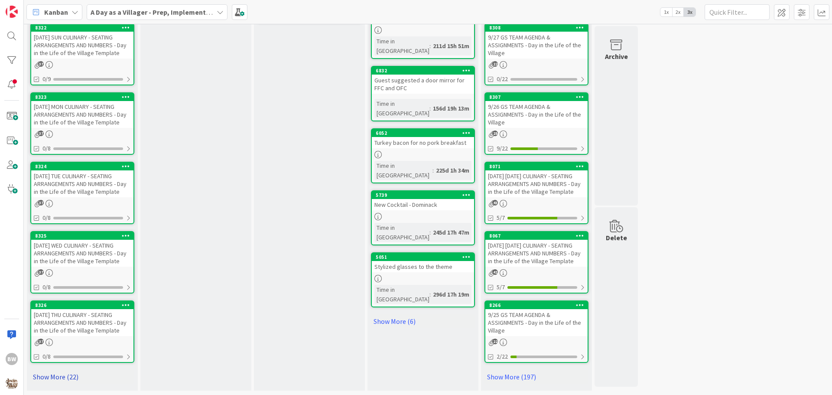
click at [47, 370] on link "Show More (22)" at bounding box center [82, 377] width 104 height 14
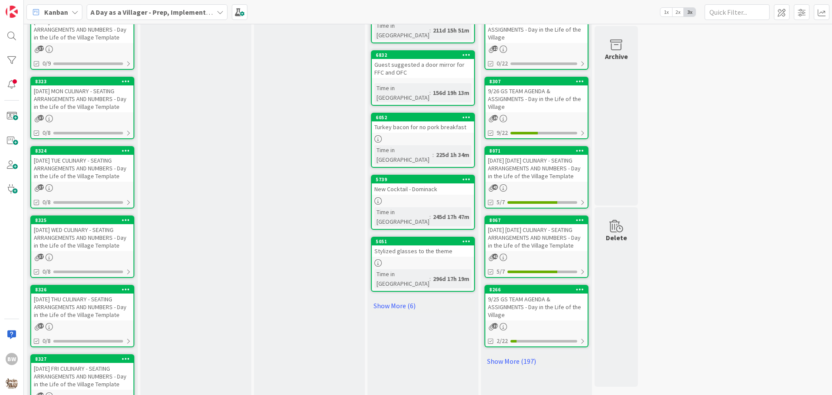
scroll to position [673, 0]
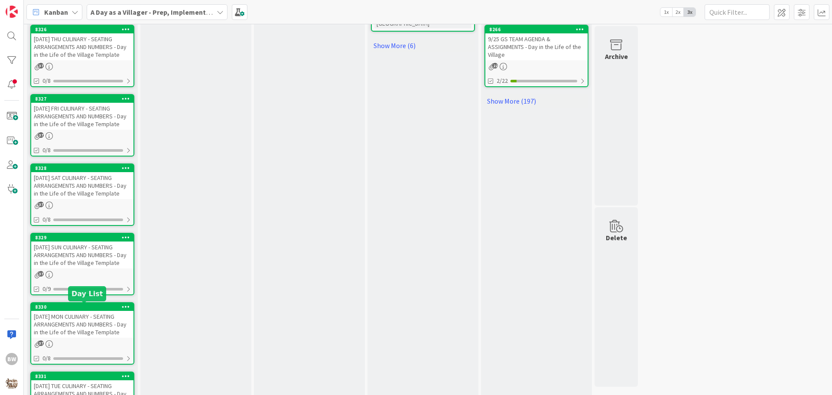
click at [74, 305] on div "8330" at bounding box center [84, 307] width 98 height 6
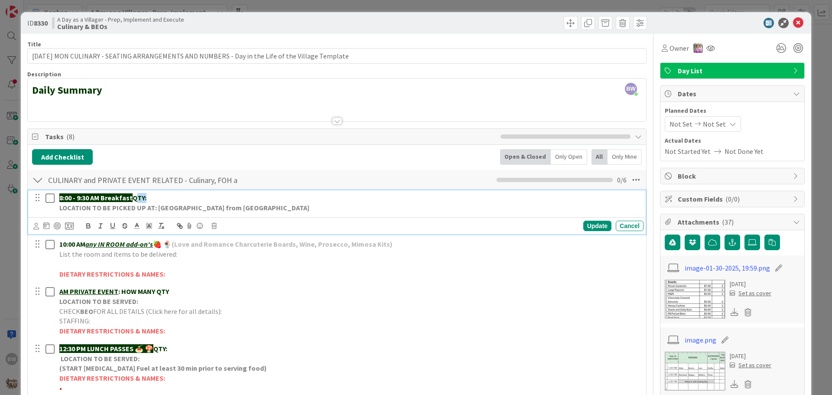
drag, startPoint x: 136, startPoint y: 197, endPoint x: 147, endPoint y: 196, distance: 10.5
click at [146, 196] on strong "QTY:" at bounding box center [140, 197] width 14 height 9
drag, startPoint x: 147, startPoint y: 196, endPoint x: 139, endPoint y: 197, distance: 8.3
click at [139, 197] on p "8:00 - 9:30 AM Breakfast QTY:" at bounding box center [349, 198] width 580 height 10
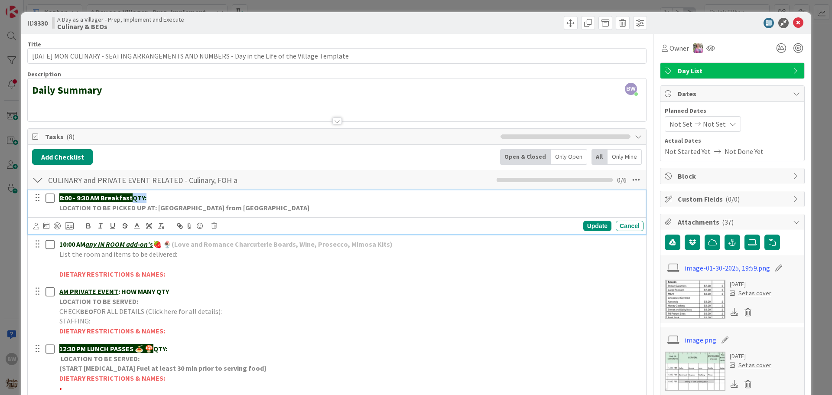
copy strong "QTY:"
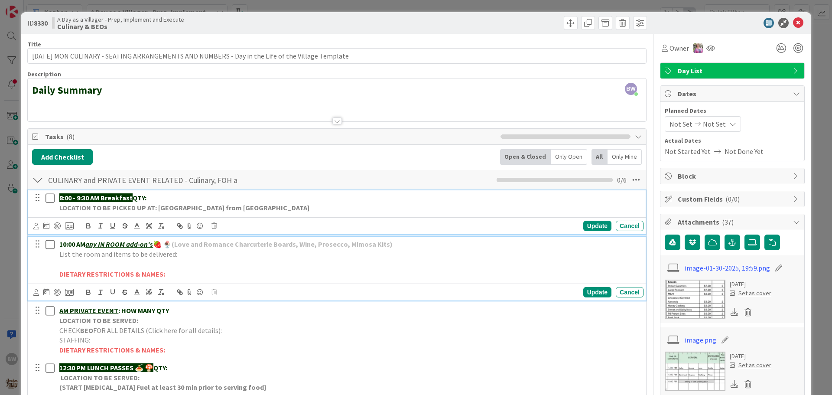
click at [411, 246] on p "10:00 AM any IN ROOM add-on's 🍓 🍨 (Love and Romance Charcuterie Boards, Wine, P…" at bounding box center [349, 244] width 580 height 10
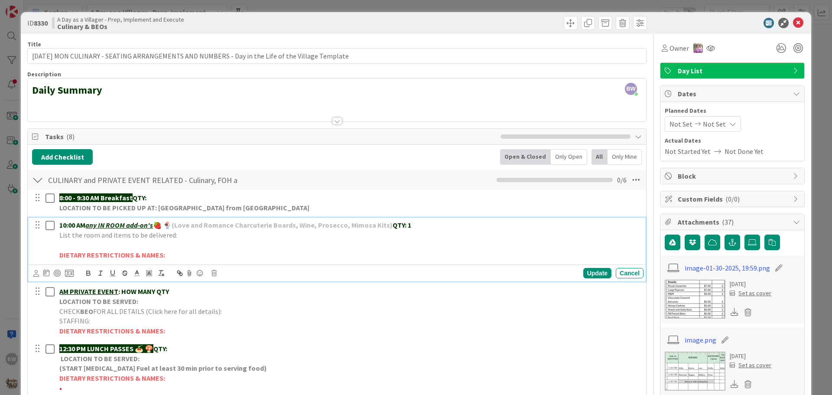
click at [182, 235] on p "List the room and items to be delivered:" at bounding box center [349, 235] width 580 height 10
drag, startPoint x: 500, startPoint y: 234, endPoint x: 176, endPoint y: 238, distance: 324.1
click at [176, 238] on p "List the room and items to be delivered: CHOCOLATE CHARC BOARD & BOTTLE PROSECC…" at bounding box center [349, 235] width 580 height 10
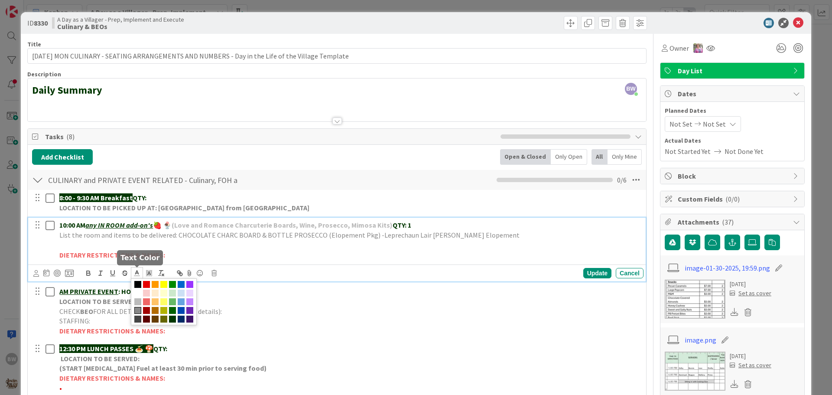
click at [136, 272] on polyline at bounding box center [137, 271] width 3 height 3
click at [164, 318] on span at bounding box center [163, 318] width 7 height 7
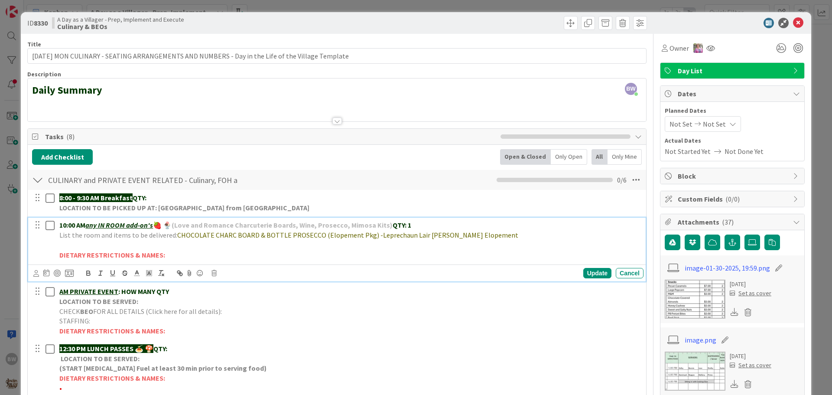
click at [251, 253] on p "DIETARY RESTRICTIONS & NAMES:" at bounding box center [349, 255] width 580 height 10
drag, startPoint x: 498, startPoint y: 234, endPoint x: 176, endPoint y: 236, distance: 321.9
click at [176, 236] on p "List the room and items to be delivered: CHOCOLATE CHARC BOARD & BOTTLE PROSECC…" at bounding box center [349, 235] width 580 height 10
click at [138, 273] on line at bounding box center [137, 273] width 2 height 0
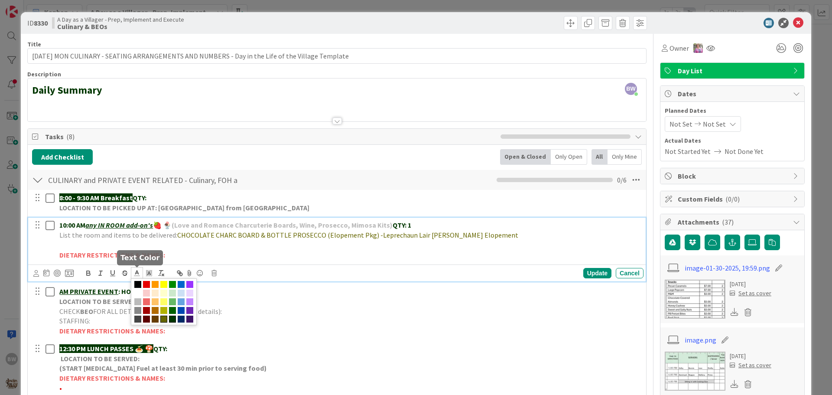
click at [170, 319] on span at bounding box center [172, 318] width 7 height 7
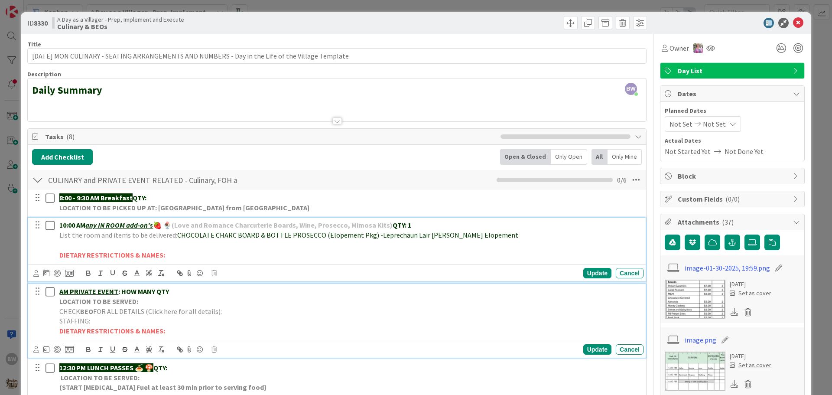
click at [277, 284] on div "AM PRIVATE EVENT : HOW MANY QTY LOCATION TO BE SERVED: CHECK BEO FOR ALL DETAIL…" at bounding box center [349, 311] width 587 height 55
drag, startPoint x: 317, startPoint y: 234, endPoint x: 175, endPoint y: 236, distance: 142.5
click at [177, 236] on span "CHOCOLATE CHARC BOARD & BOTTLE PROSECCO (Elopement Pkg) -Leprechaun Lair Jamie …" at bounding box center [347, 234] width 341 height 9
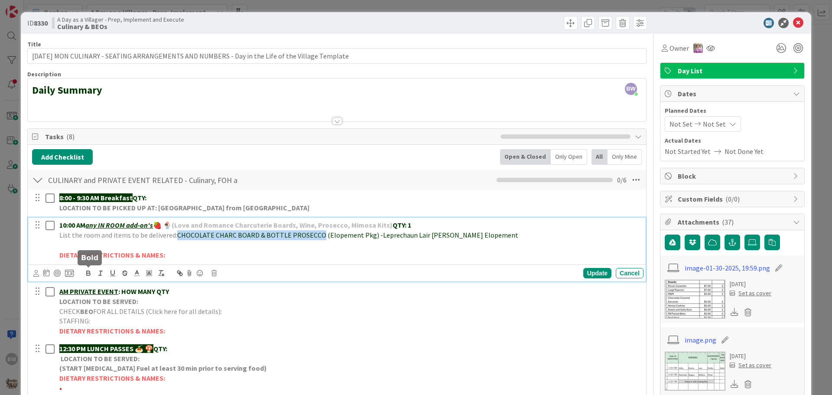
click at [90, 271] on icon "button" at bounding box center [88, 272] width 3 height 2
click at [598, 275] on div "Update" at bounding box center [597, 273] width 28 height 10
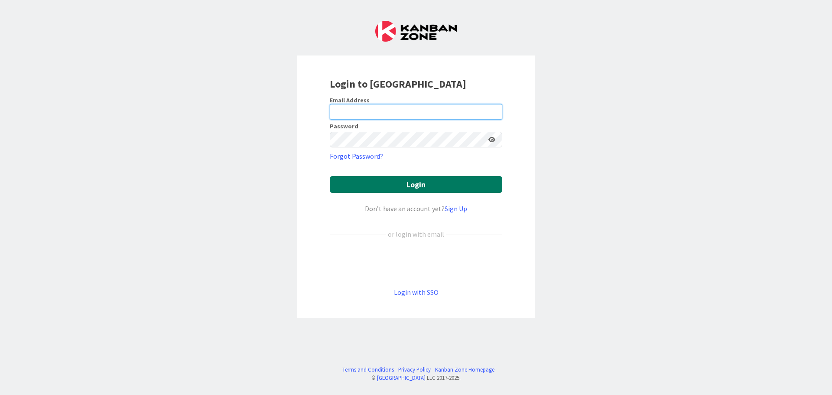
type input "[EMAIL_ADDRESS][DOMAIN_NAME]"
click at [406, 183] on button "Login" at bounding box center [416, 184] width 172 height 17
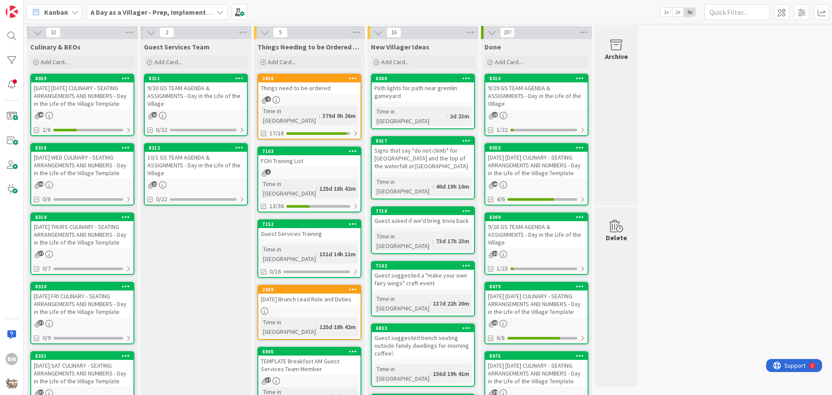
click at [222, 13] on icon at bounding box center [220, 12] width 7 height 7
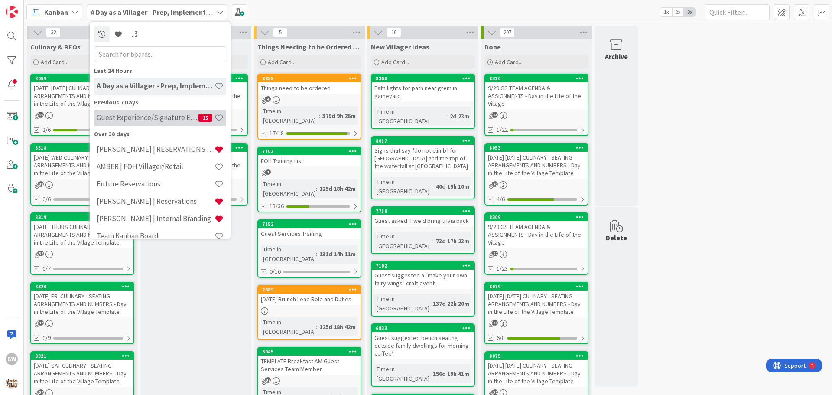
click at [153, 116] on h4 "Guest Experience/Signature Events" at bounding box center [148, 117] width 102 height 9
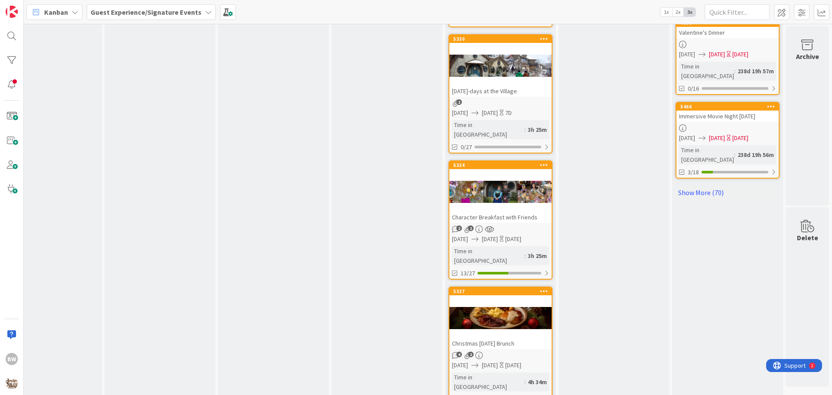
scroll to position [960, 383]
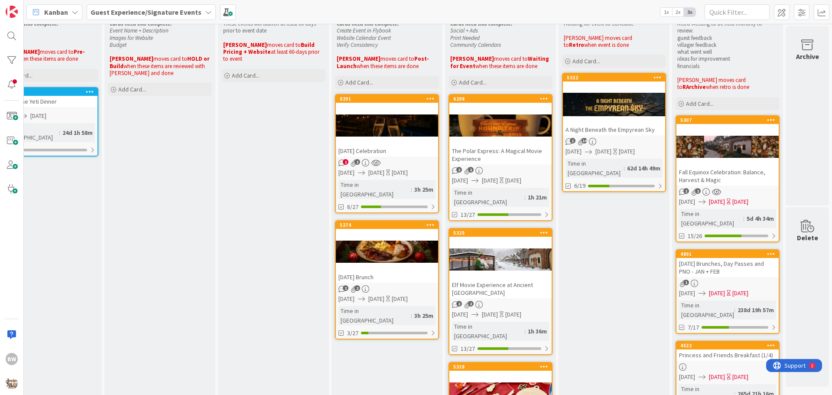
scroll to position [0, 383]
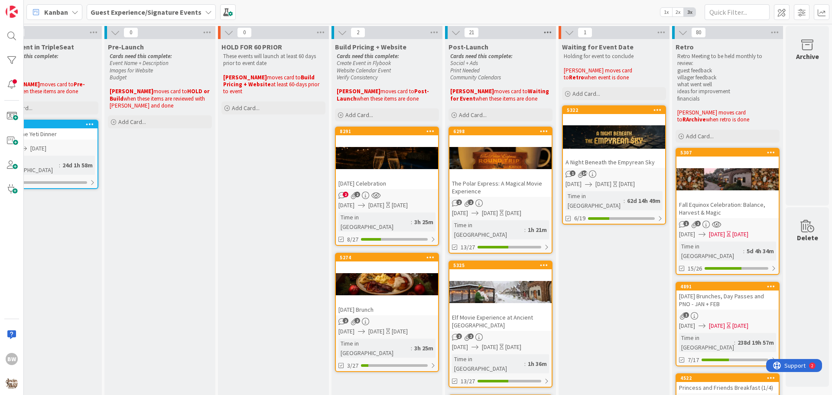
click at [543, 33] on icon at bounding box center [547, 32] width 11 height 13
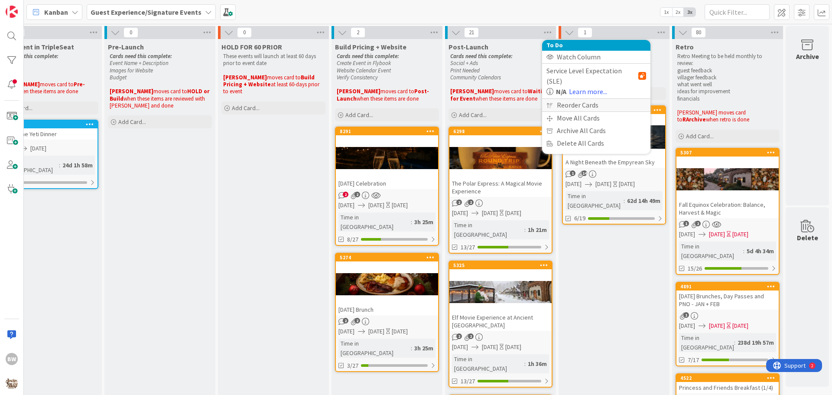
click at [566, 99] on div "Reorder Cards" at bounding box center [596, 105] width 108 height 13
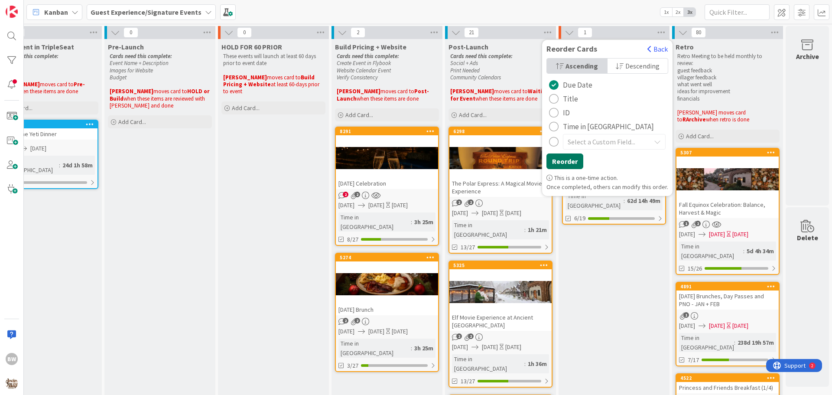
click at [560, 159] on button "Reorder" at bounding box center [564, 161] width 37 height 16
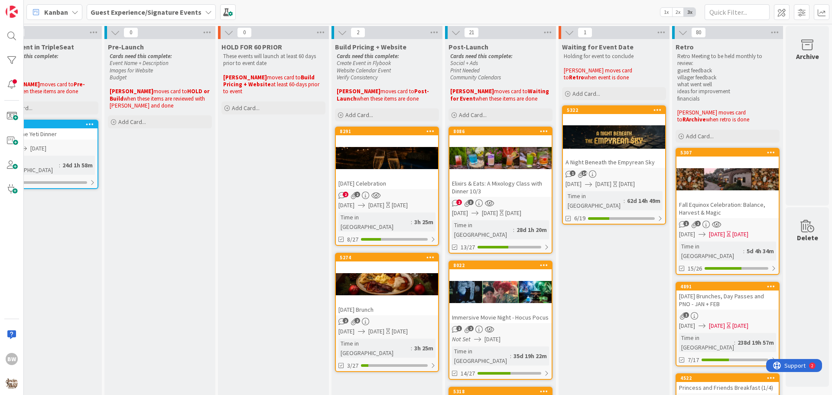
drag, startPoint x: 827, startPoint y: 86, endPoint x: 493, endPoint y: 136, distance: 338.2
click at [493, 136] on div "8086 Elixirs & Eats: A Mixology Class with Dinner 10/3" at bounding box center [500, 161] width 102 height 69
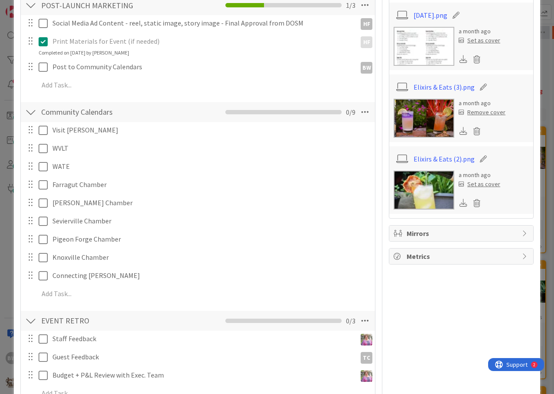
scroll to position [260, 0]
